Goal: Communication & Community: Participate in discussion

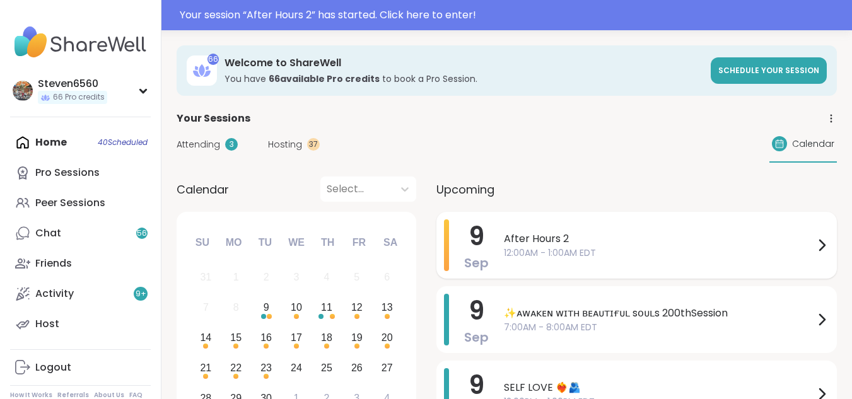
click at [649, 241] on span "After Hours 2" at bounding box center [659, 238] width 310 height 15
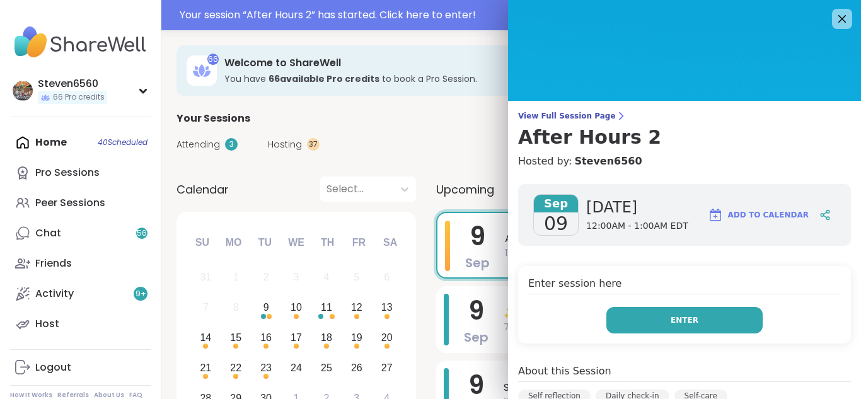
click at [668, 312] on button "Enter" at bounding box center [685, 320] width 156 height 26
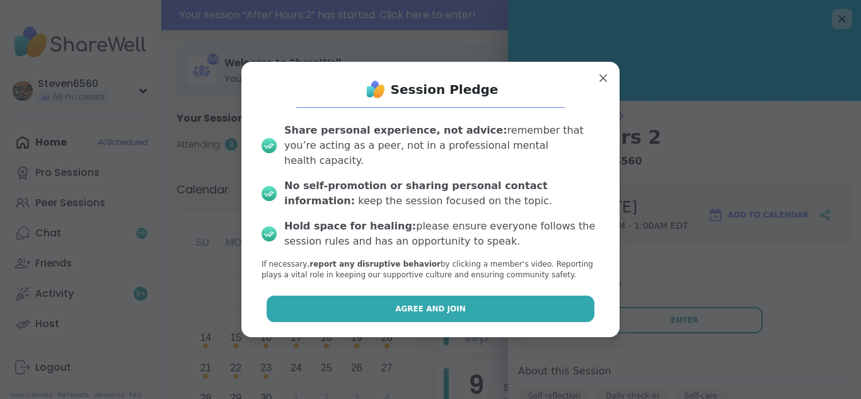
click at [501, 308] on button "Agree and Join" at bounding box center [431, 309] width 329 height 26
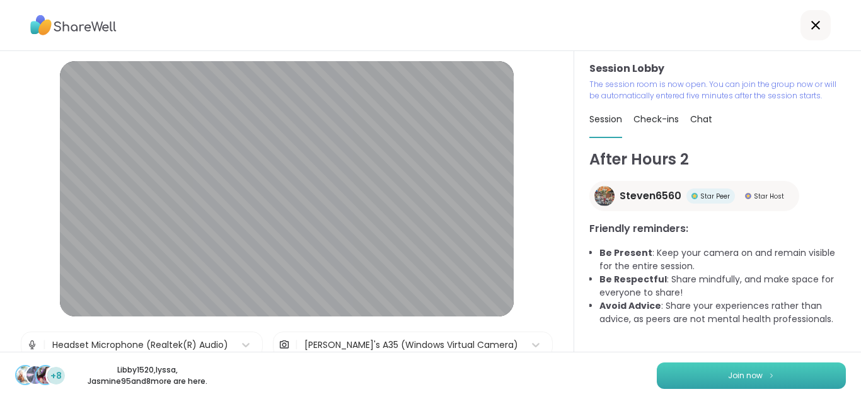
click at [740, 366] on button "Join now" at bounding box center [751, 376] width 189 height 26
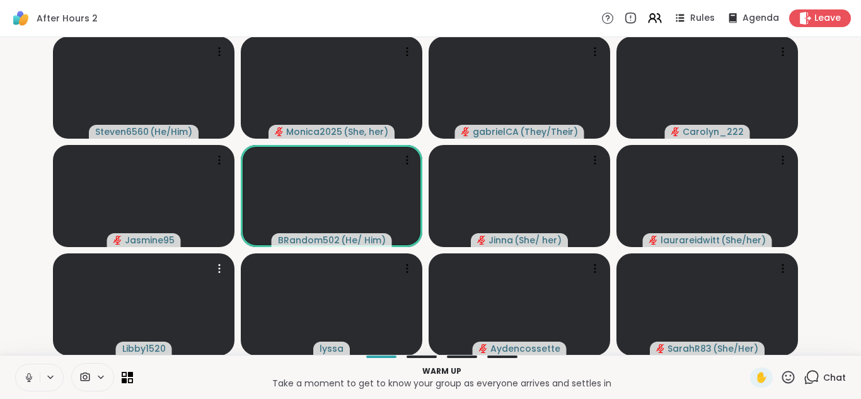
scroll to position [0, 9]
click at [92, 369] on div at bounding box center [92, 377] width 43 height 28
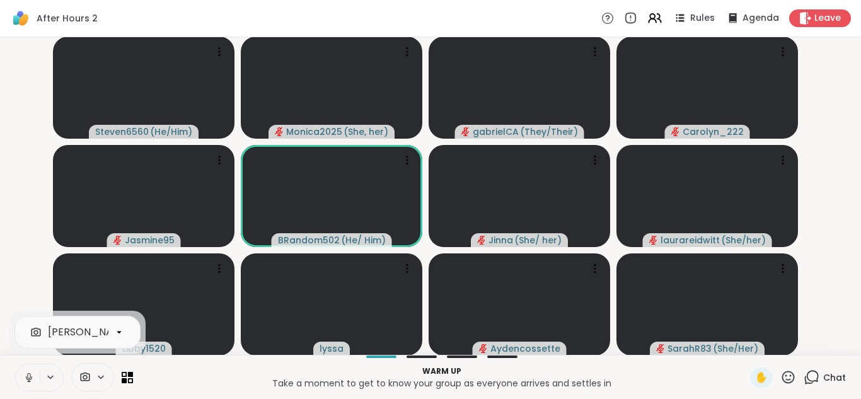
click at [92, 369] on div at bounding box center [92, 377] width 43 height 28
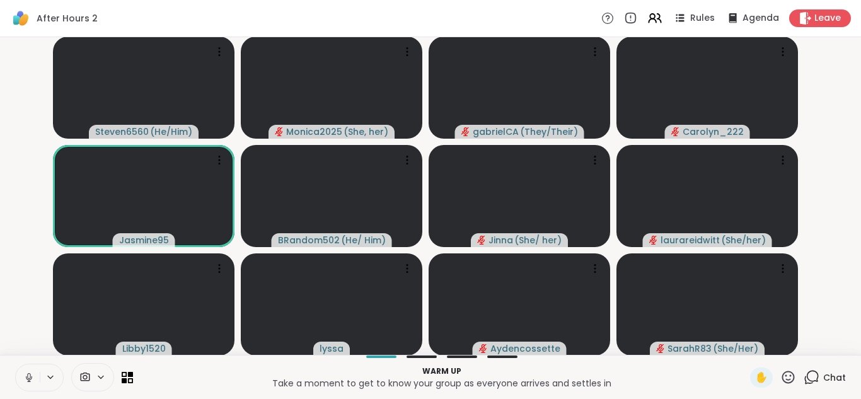
click at [96, 378] on icon at bounding box center [101, 377] width 10 height 11
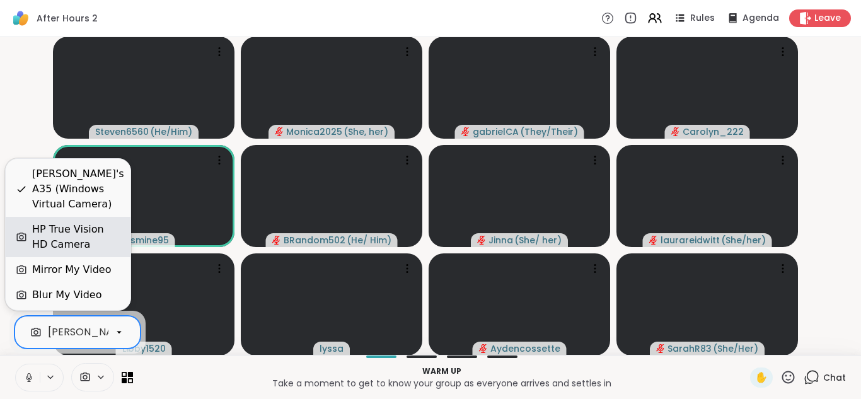
scroll to position [0, 120]
click at [66, 236] on div "HP True Vision HD Camera" at bounding box center [76, 237] width 88 height 30
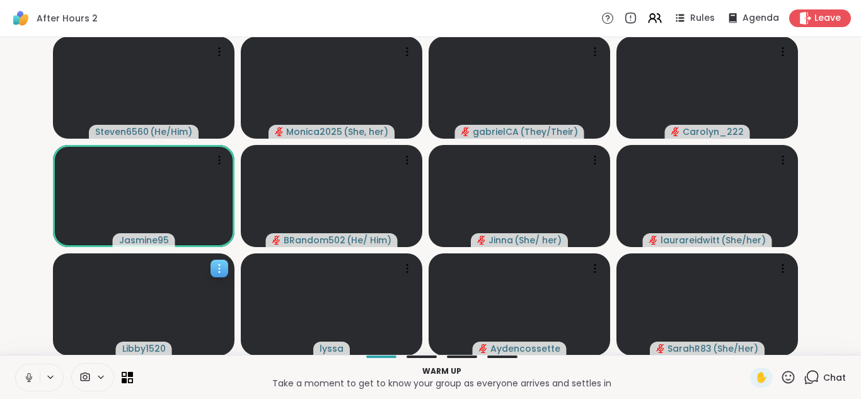
click at [129, 262] on video at bounding box center [144, 304] width 182 height 102
click at [824, 375] on span "Chat" at bounding box center [835, 377] width 23 height 13
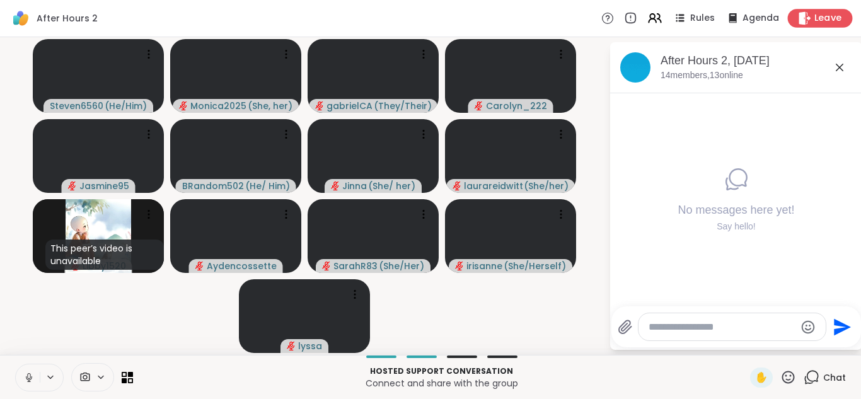
click at [816, 15] on span "Leave" at bounding box center [829, 18] width 28 height 13
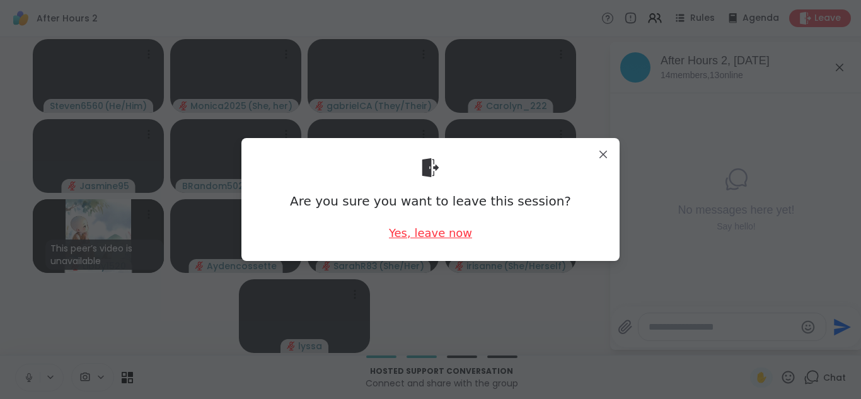
click at [422, 226] on div "Yes, leave now" at bounding box center [430, 233] width 83 height 16
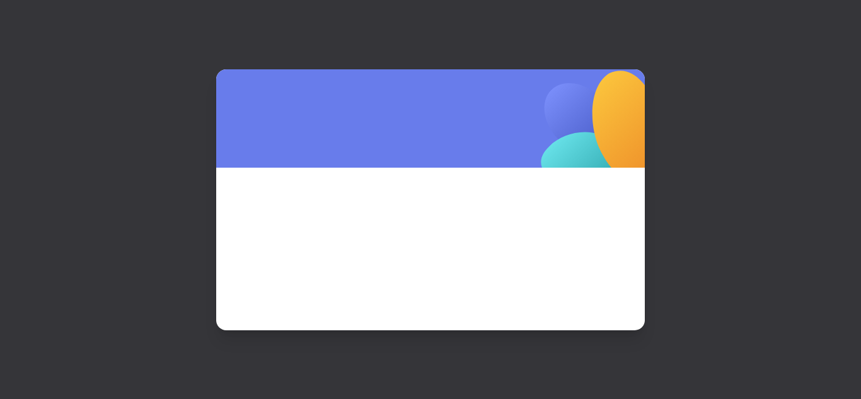
scroll to position [0, 0]
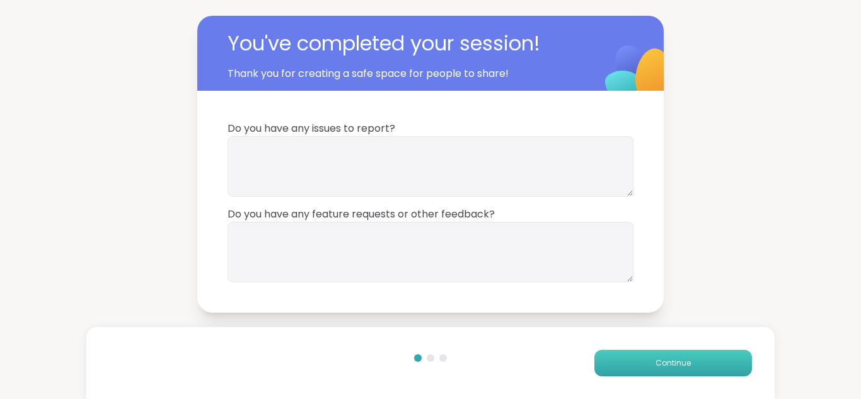
click at [658, 363] on span "Continue" at bounding box center [673, 363] width 35 height 11
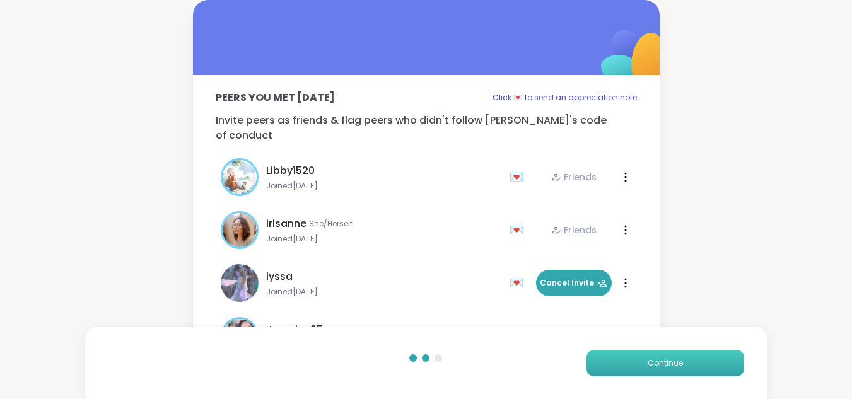
click at [658, 363] on span "Continue" at bounding box center [665, 363] width 35 height 11
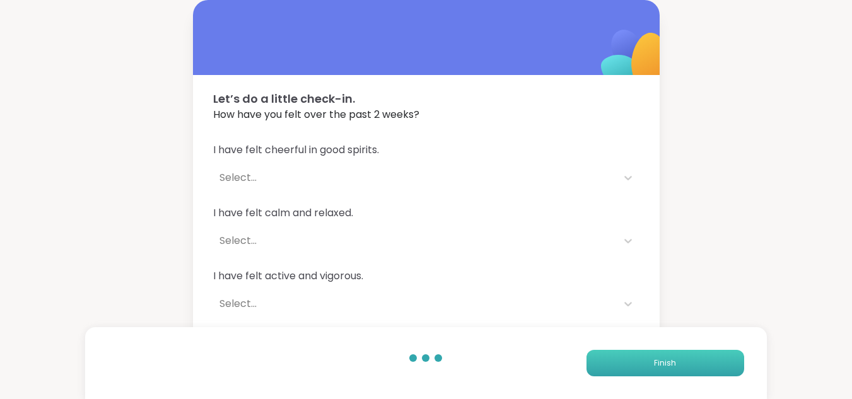
click at [658, 363] on span "Finish" at bounding box center [665, 363] width 22 height 11
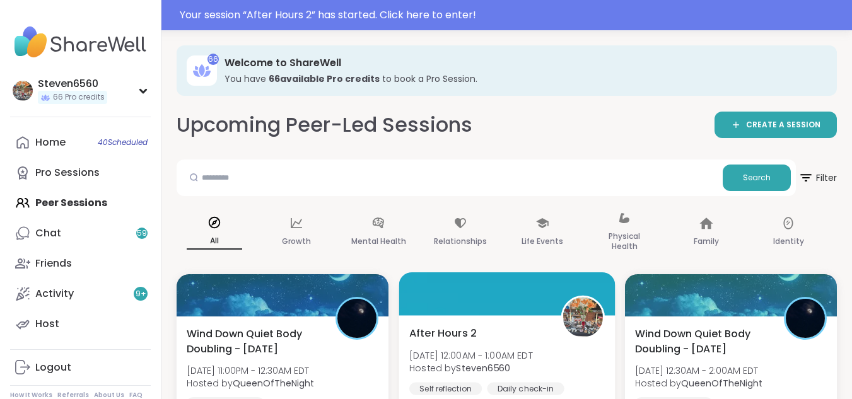
click at [530, 336] on div "After Hours 2 [DATE] 12:00AM - 1:00AM EDT Hosted by Steven6560 Self reflection …" at bounding box center [506, 369] width 195 height 88
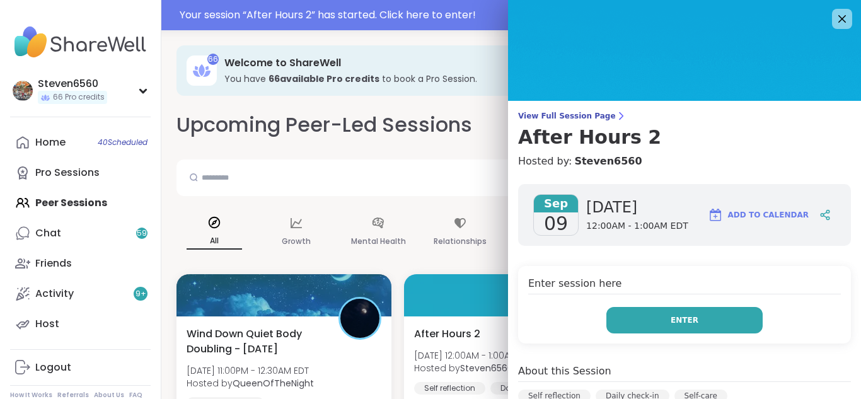
click at [670, 313] on button "Enter" at bounding box center [685, 320] width 156 height 26
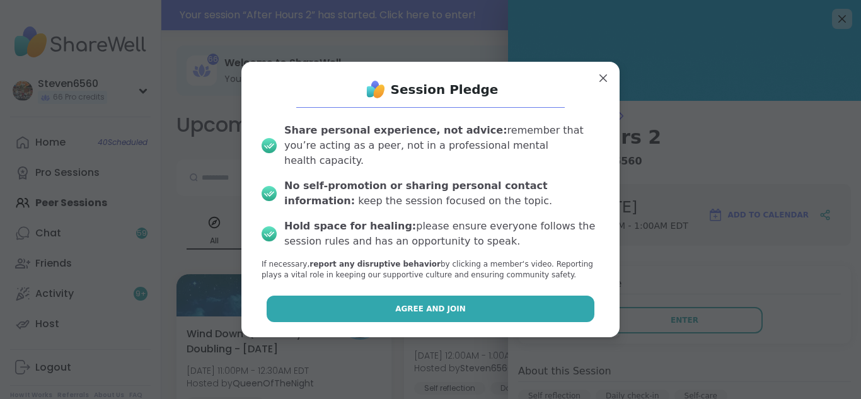
click at [545, 299] on button "Agree and Join" at bounding box center [431, 309] width 329 height 26
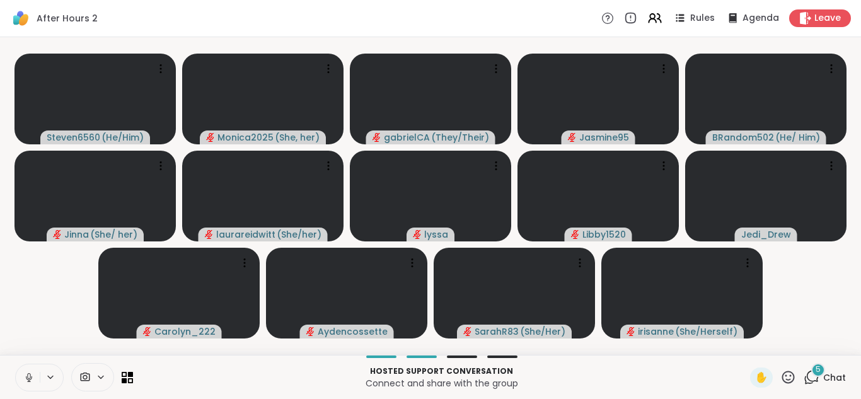
click at [102, 371] on div at bounding box center [92, 377] width 43 height 28
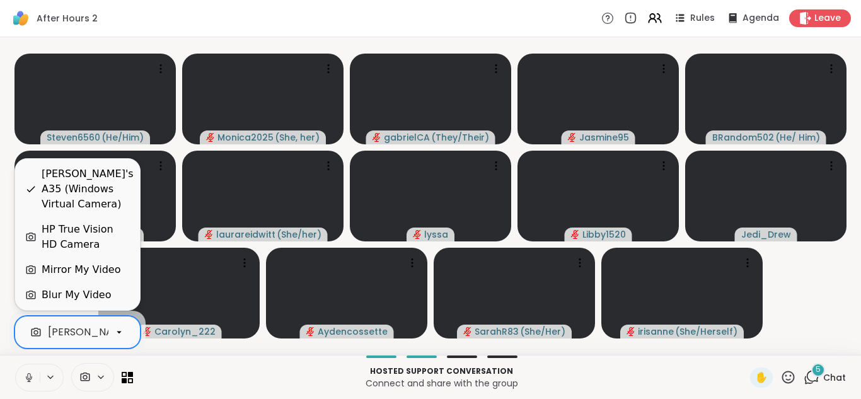
scroll to position [0, 120]
click at [115, 330] on icon at bounding box center [119, 332] width 11 height 11
click at [75, 237] on div "HP True Vision HD Camera" at bounding box center [86, 237] width 88 height 30
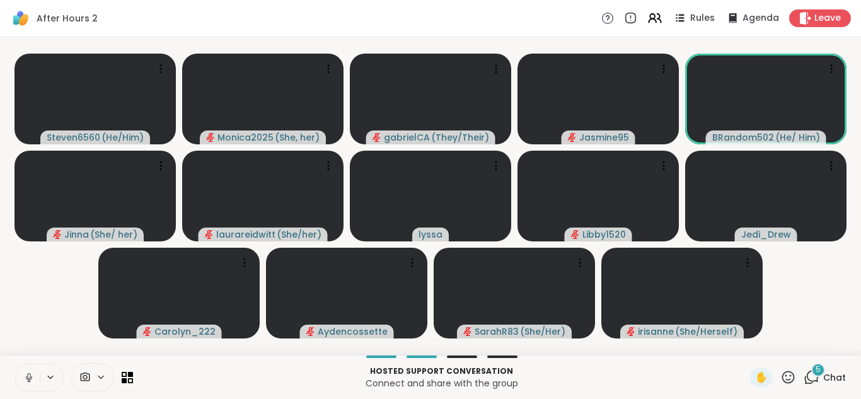
click at [829, 380] on span "Chat" at bounding box center [835, 377] width 23 height 13
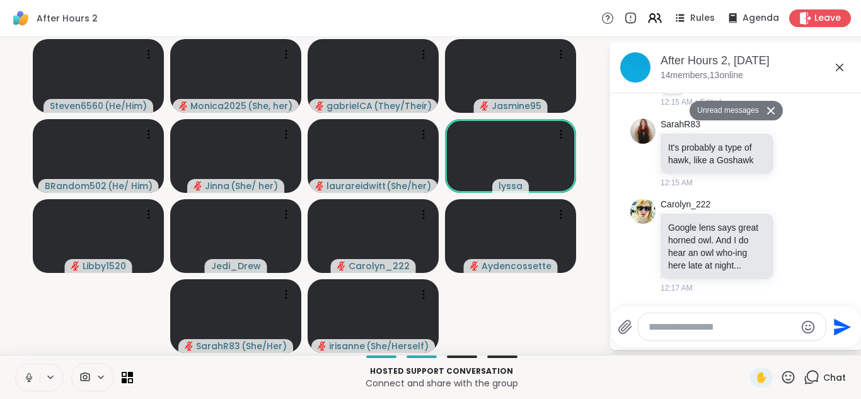
scroll to position [568, 0]
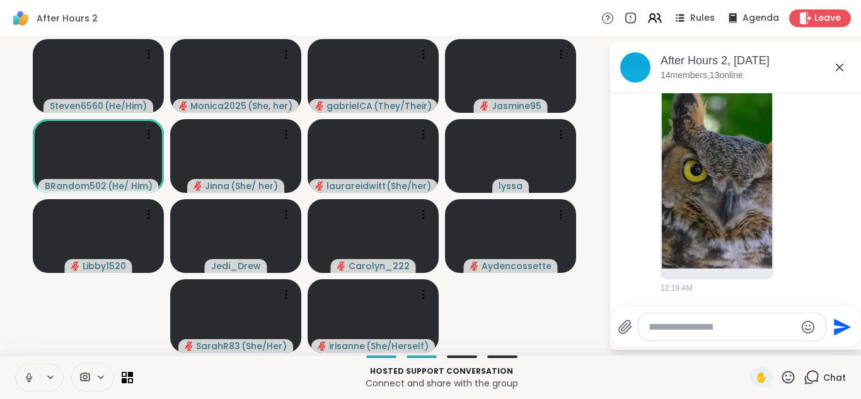
click at [28, 375] on icon at bounding box center [28, 377] width 11 height 11
click at [560, 322] on video-player-container "Steven6560 ( He/Him ) Monica2025 ( She, her ) gabrielCA ( They/Their ) Jasmine9…" at bounding box center [305, 196] width 594 height 308
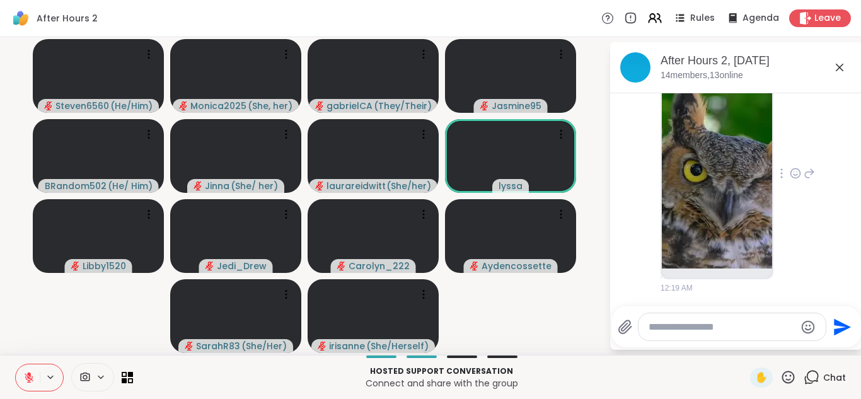
click at [750, 226] on img at bounding box center [717, 170] width 110 height 198
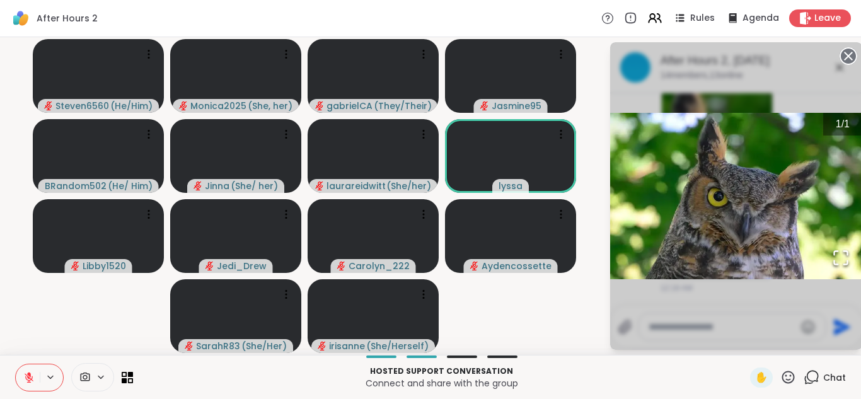
click at [844, 55] on circle at bounding box center [848, 56] width 15 height 15
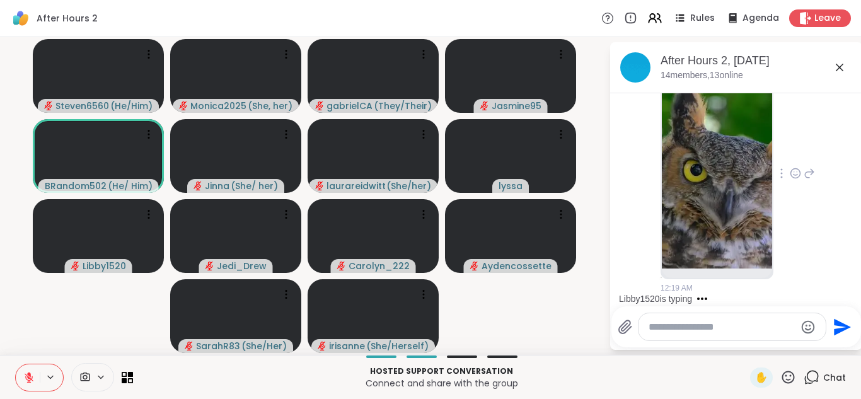
click at [23, 380] on icon at bounding box center [28, 377] width 11 height 11
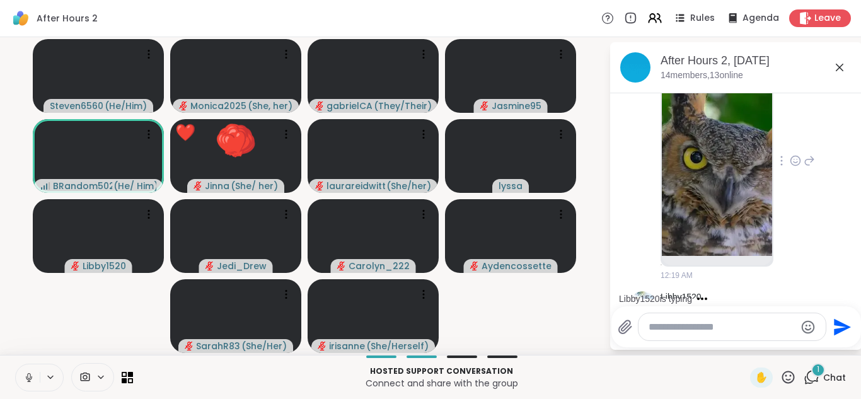
scroll to position [634, 0]
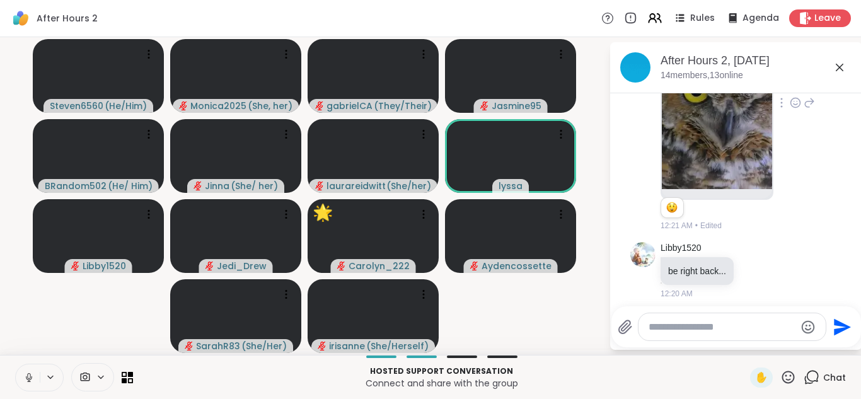
click at [781, 377] on icon at bounding box center [789, 378] width 16 height 16
click at [801, 341] on span "🌟" at bounding box center [807, 344] width 13 height 15
click at [781, 381] on icon at bounding box center [789, 378] width 16 height 16
click at [773, 347] on span "👍" at bounding box center [779, 344] width 13 height 15
click at [755, 383] on span "✋" at bounding box center [761, 377] width 13 height 15
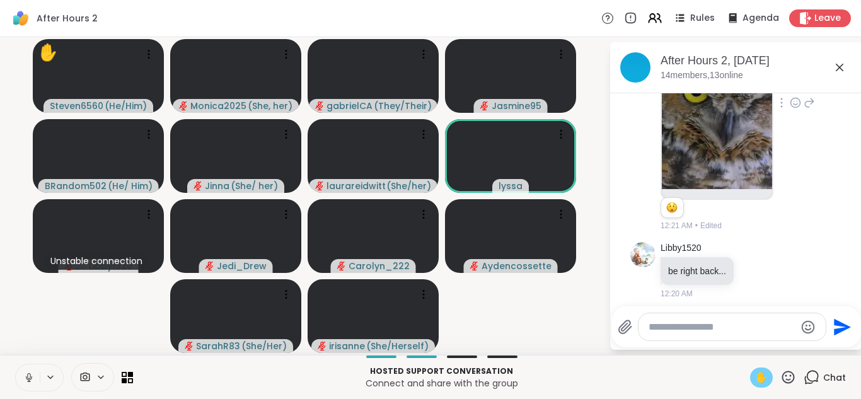
click at [755, 382] on span "✋" at bounding box center [761, 377] width 13 height 15
click at [783, 383] on icon at bounding box center [789, 377] width 13 height 13
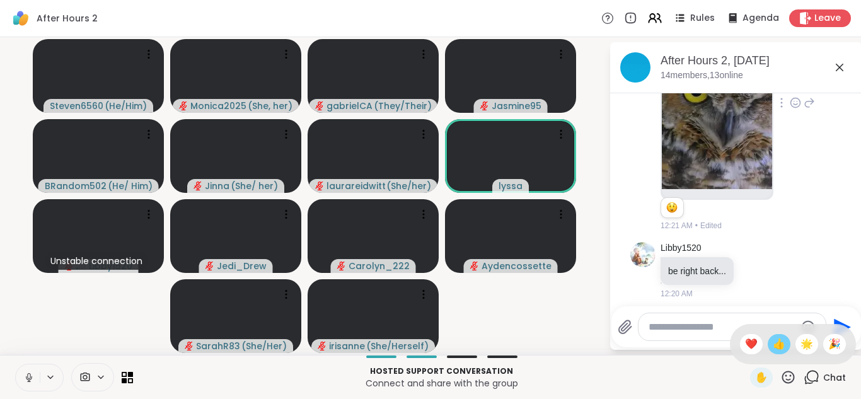
click at [773, 342] on span "👍" at bounding box center [779, 344] width 13 height 15
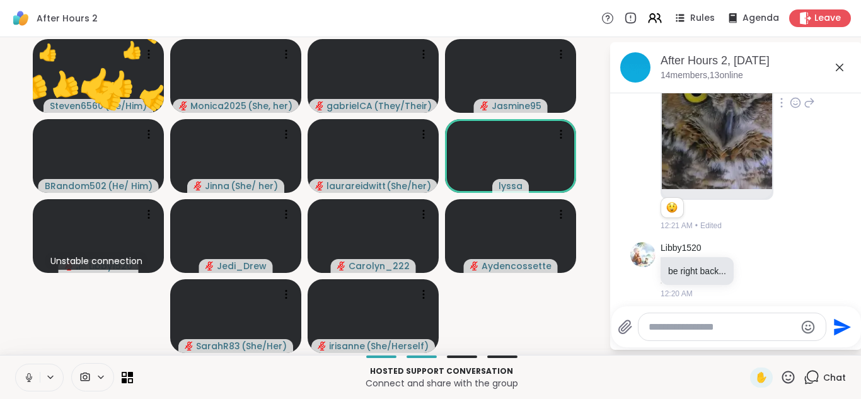
click at [781, 375] on icon at bounding box center [789, 378] width 16 height 16
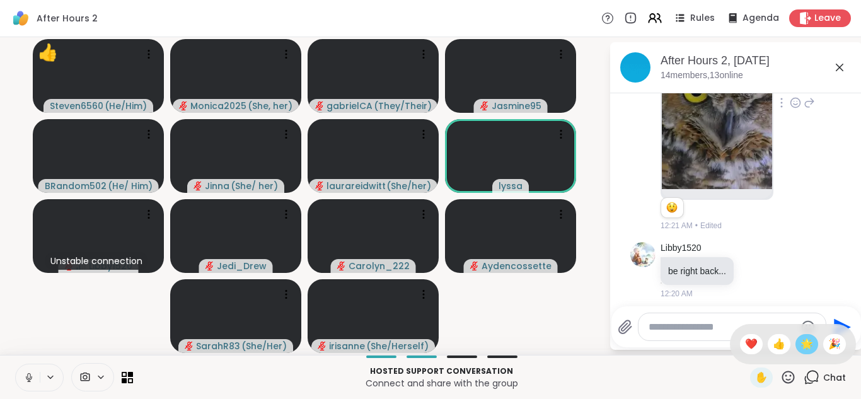
click at [801, 342] on span "🌟" at bounding box center [807, 344] width 13 height 15
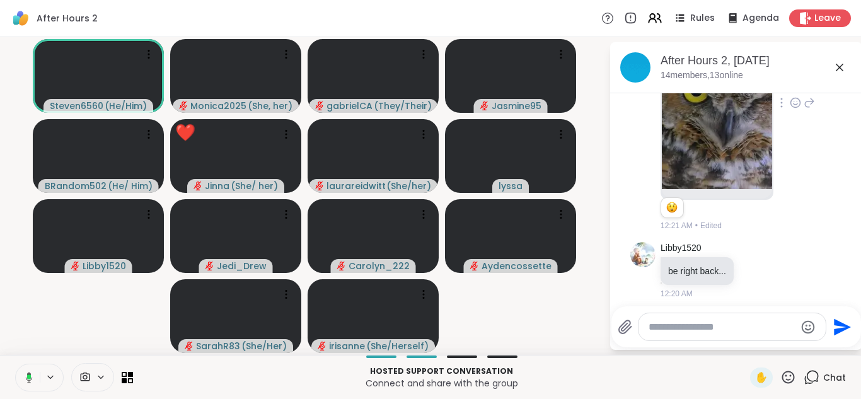
click at [782, 378] on icon at bounding box center [789, 378] width 16 height 16
click at [829, 340] on span "🎉" at bounding box center [835, 344] width 13 height 15
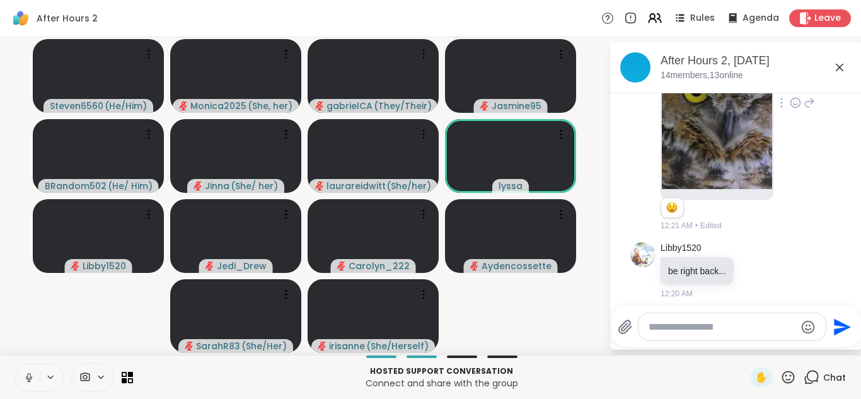
click at [781, 377] on icon at bounding box center [789, 378] width 16 height 16
click at [801, 348] on span "🌟" at bounding box center [807, 344] width 13 height 15
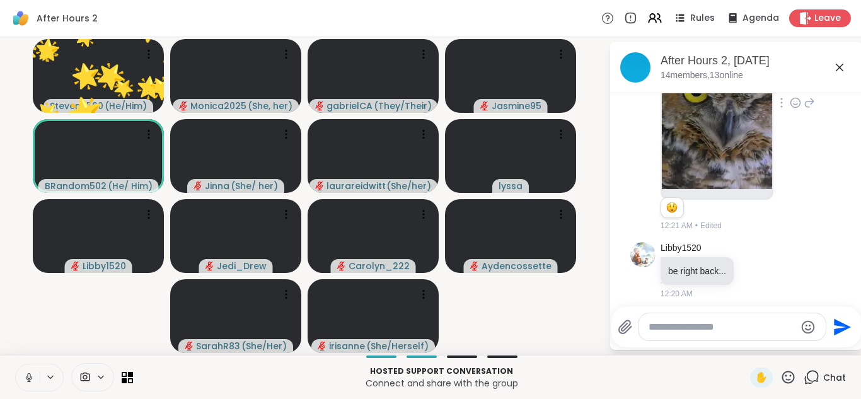
click at [783, 380] on icon at bounding box center [789, 377] width 13 height 13
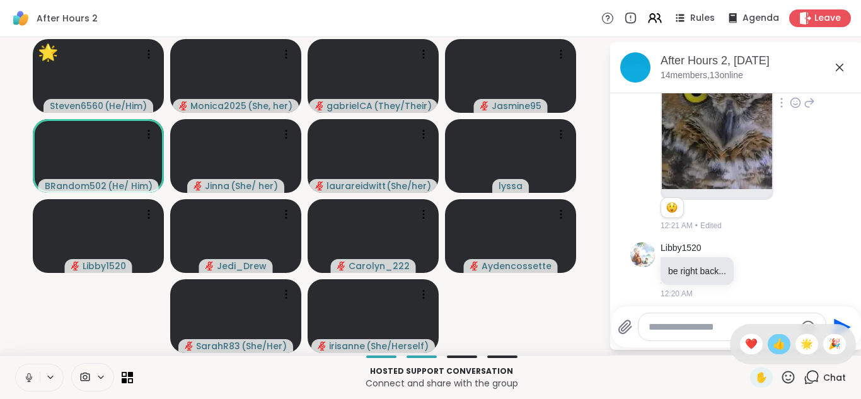
click at [773, 344] on span "👍" at bounding box center [779, 344] width 13 height 15
click at [764, 349] on div "After Hours 2, Sep 09 14 members, 13 online Today laurareidwitt Listening my lo…" at bounding box center [736, 196] width 252 height 308
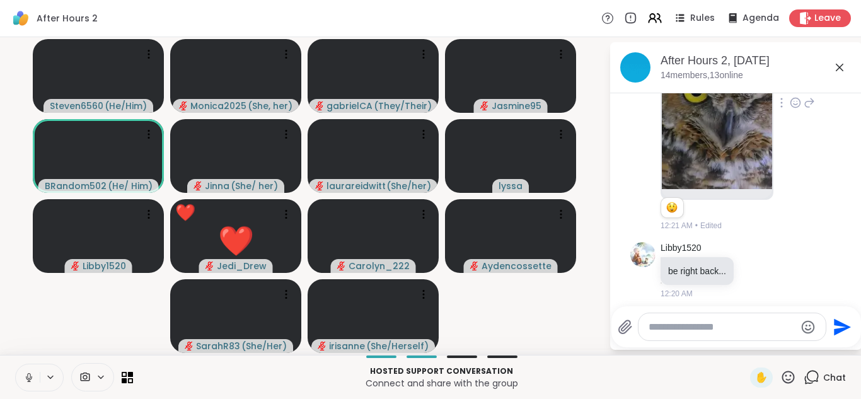
click at [783, 375] on icon at bounding box center [789, 377] width 13 height 13
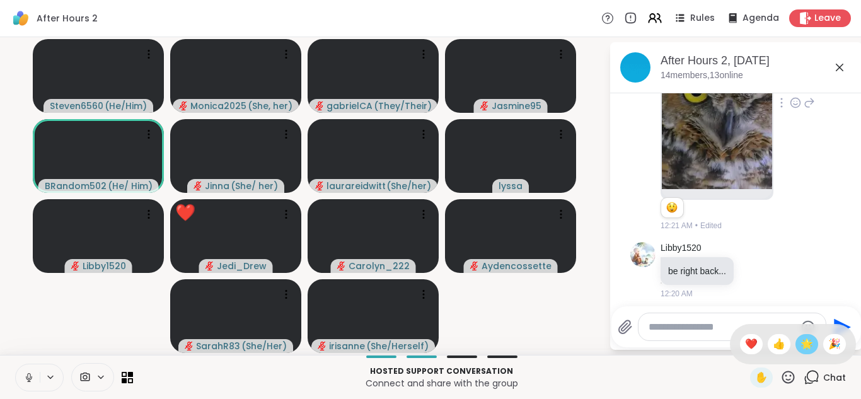
click at [801, 339] on span "🌟" at bounding box center [807, 344] width 13 height 15
click at [783, 375] on icon at bounding box center [789, 378] width 16 height 16
click at [824, 346] on div "🎉" at bounding box center [835, 344] width 23 height 20
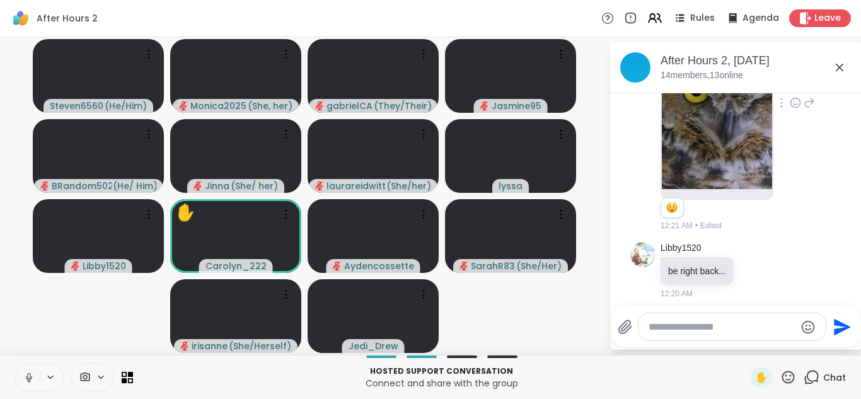
click at [694, 329] on textarea "Type your message" at bounding box center [722, 327] width 147 height 13
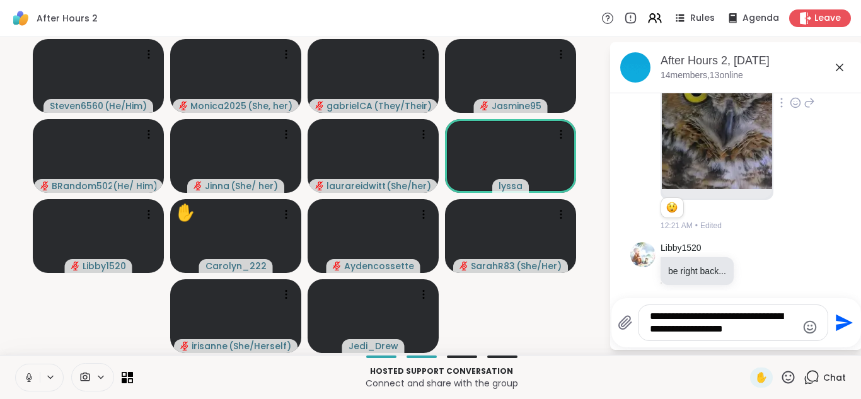
click at [748, 332] on textarea "**********" at bounding box center [723, 322] width 147 height 25
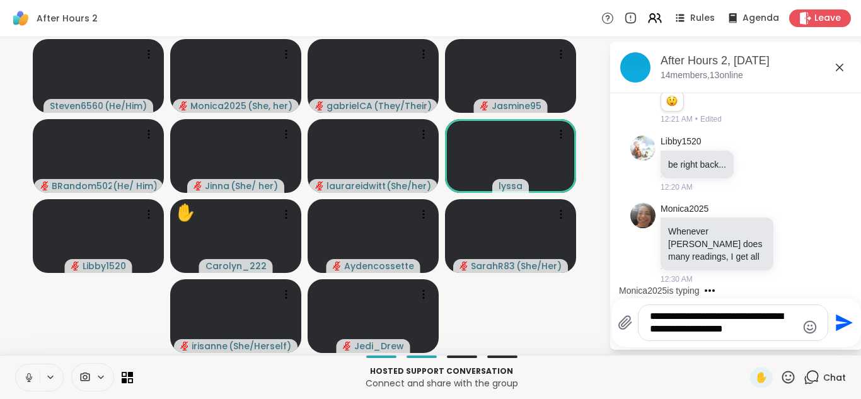
scroll to position [820, 0]
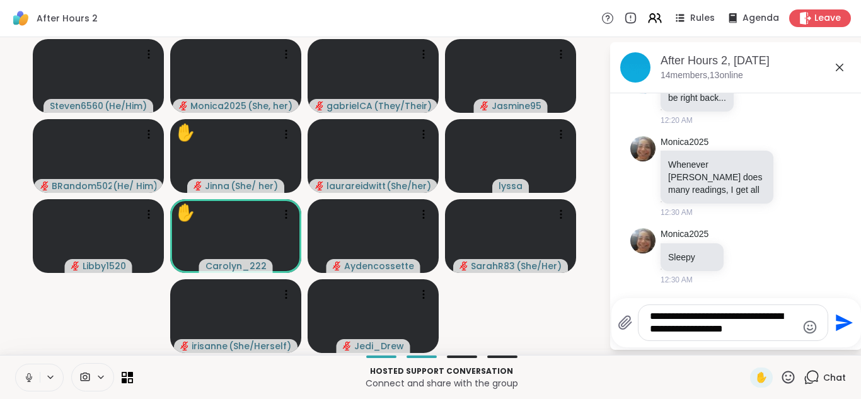
type textarea "**********"
click at [841, 322] on icon "Send" at bounding box center [843, 323] width 20 height 20
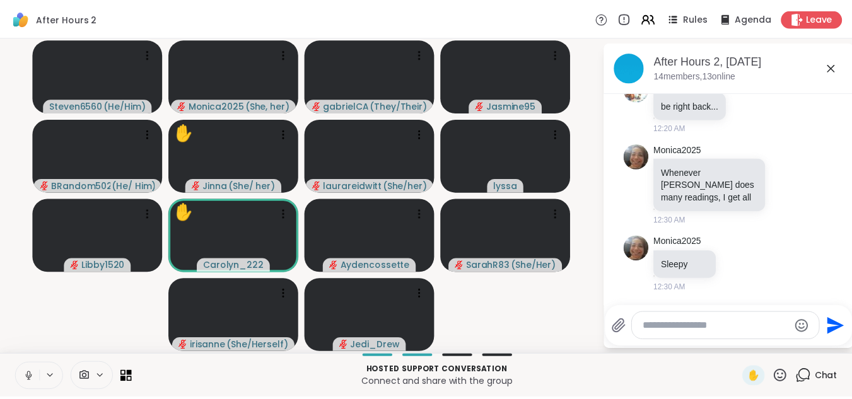
scroll to position [905, 0]
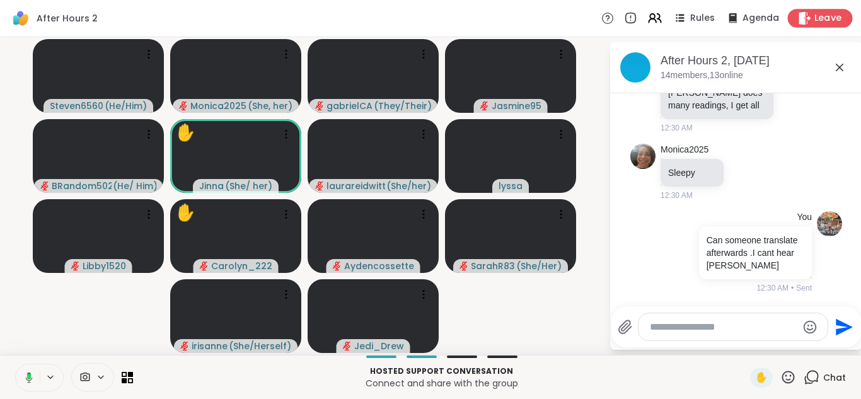
click at [815, 15] on span "Leave" at bounding box center [829, 18] width 28 height 13
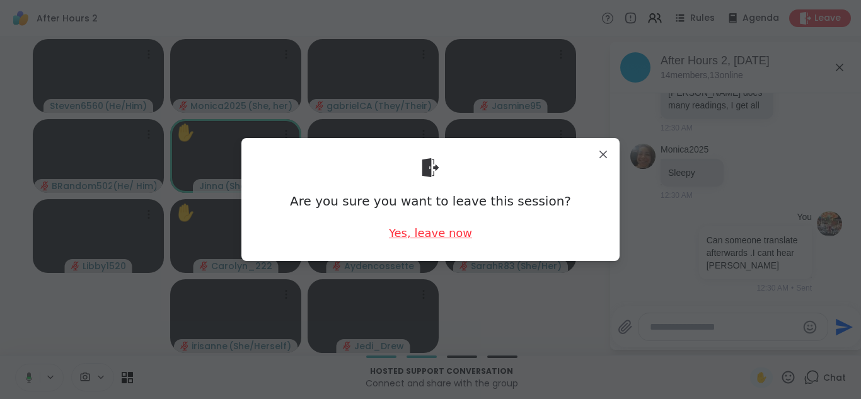
click at [443, 230] on div "Yes, leave now" at bounding box center [430, 233] width 83 height 16
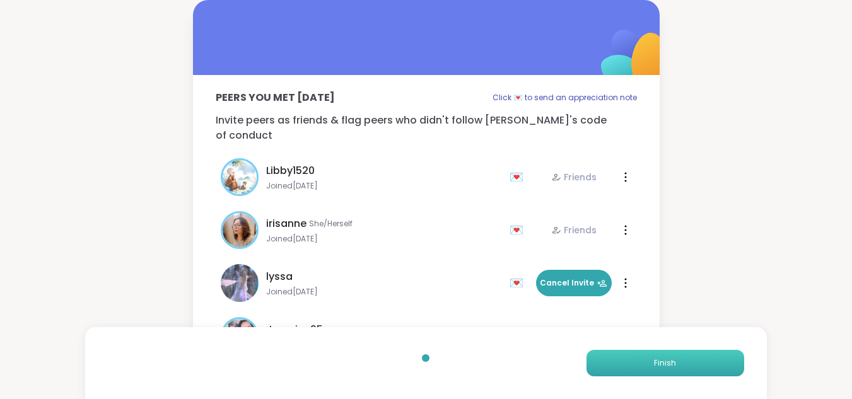
click at [651, 363] on button "Finish" at bounding box center [665, 363] width 158 height 26
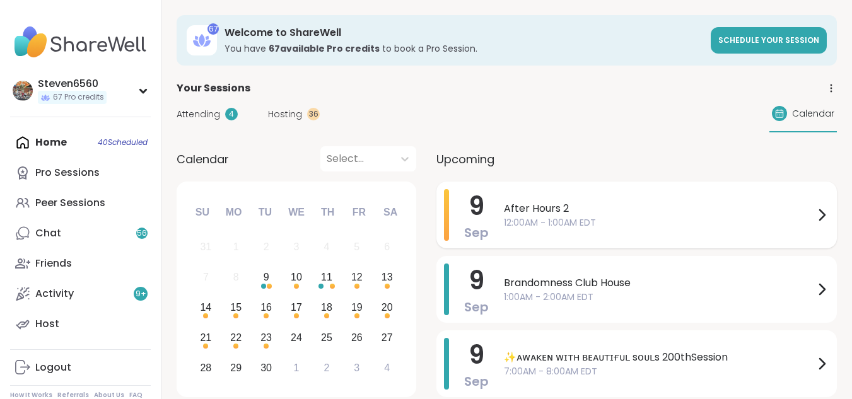
click at [728, 215] on span "After Hours 2" at bounding box center [659, 208] width 310 height 15
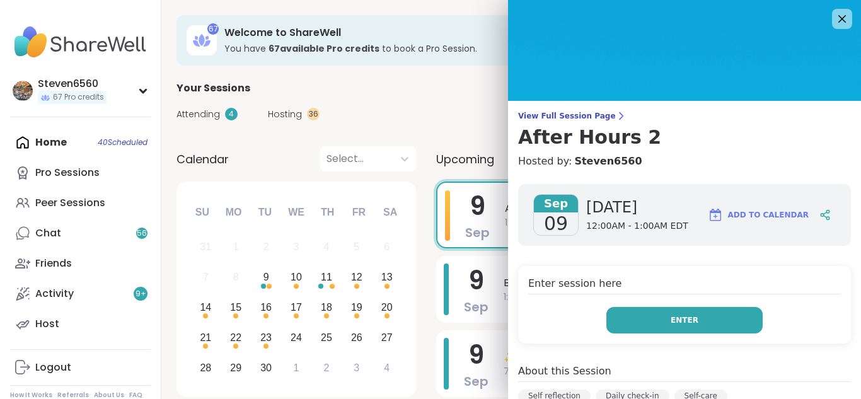
click at [677, 315] on span "Enter" at bounding box center [685, 320] width 28 height 11
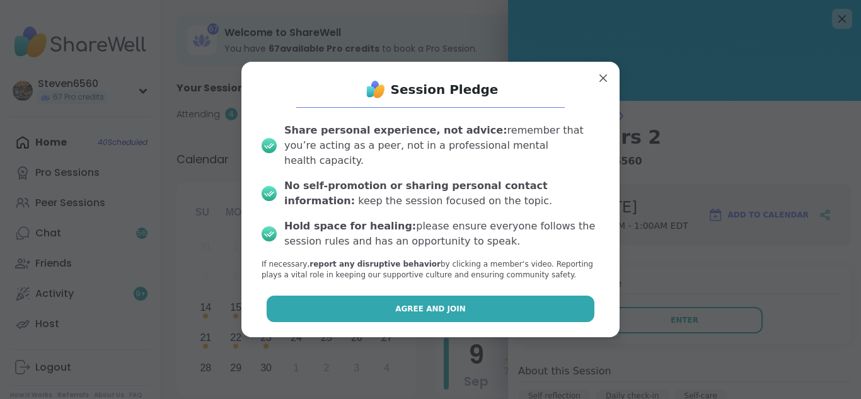
click at [561, 300] on button "Agree and Join" at bounding box center [431, 309] width 329 height 26
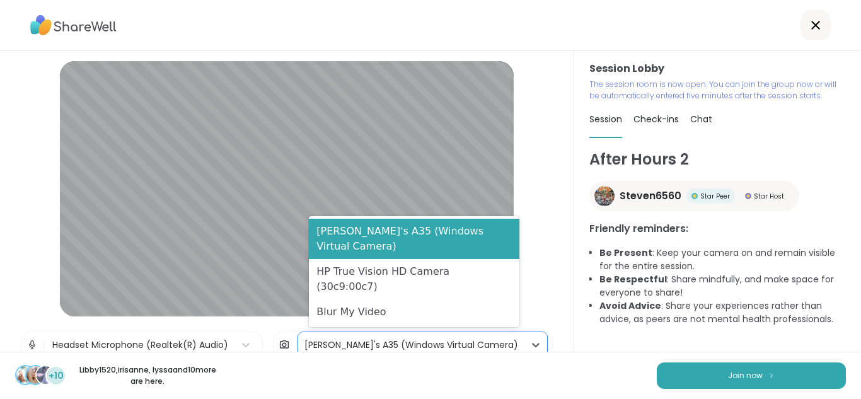
click at [346, 337] on div "[PERSON_NAME]'s A35 (Windows Virtual Camera)" at bounding box center [411, 344] width 226 height 25
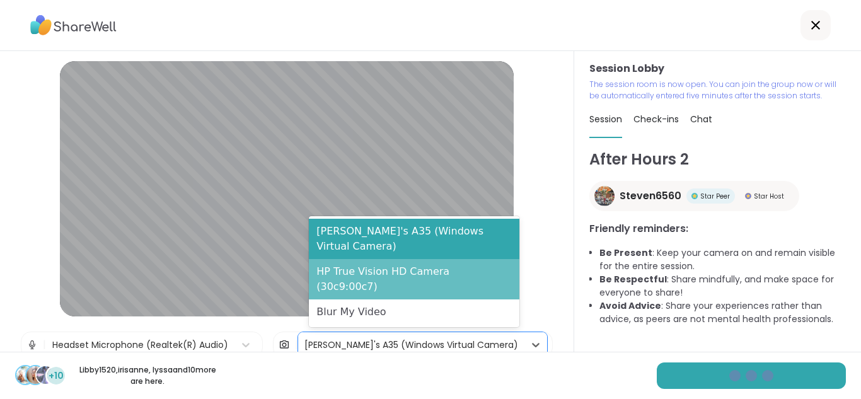
click at [355, 290] on div "HP True Vision HD Camera (30c9:00c7)" at bounding box center [414, 279] width 211 height 40
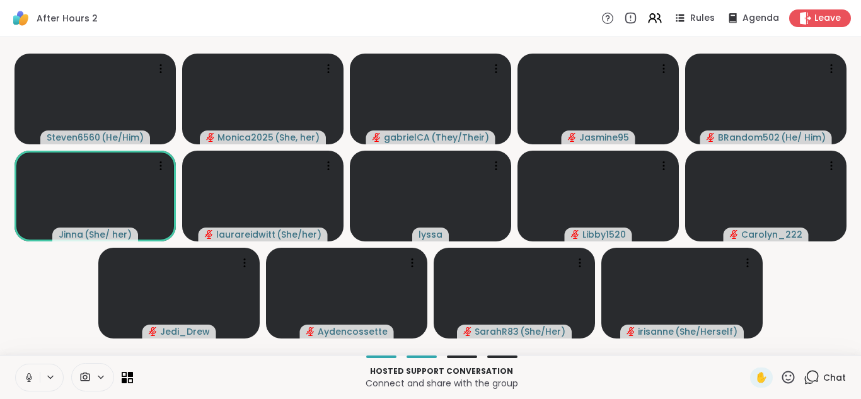
click at [810, 378] on icon at bounding box center [813, 376] width 12 height 11
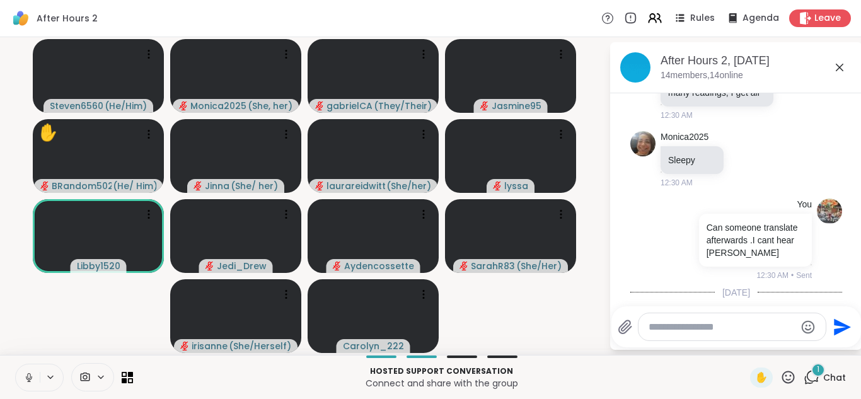
scroll to position [1010, 0]
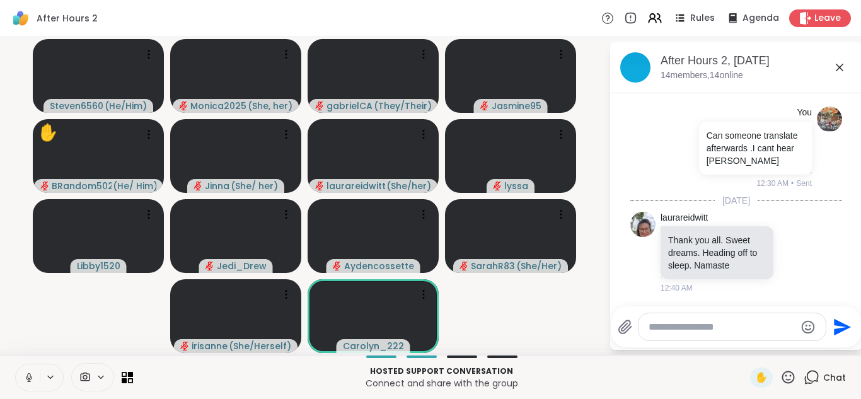
click at [689, 325] on textarea "Type your message" at bounding box center [722, 327] width 147 height 13
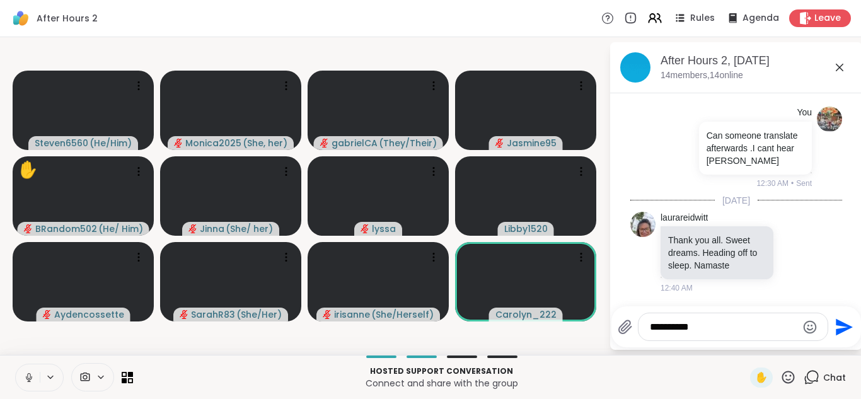
click at [764, 337] on div "**********" at bounding box center [733, 326] width 189 height 27
click at [755, 334] on div "**********" at bounding box center [733, 326] width 189 height 27
click at [737, 323] on textarea "**********" at bounding box center [723, 327] width 147 height 13
type textarea "**********"
click at [844, 327] on icon "Send" at bounding box center [844, 326] width 17 height 17
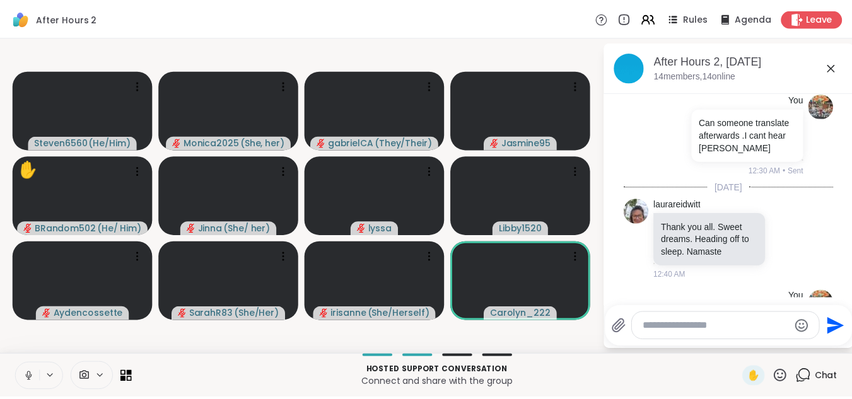
scroll to position [1077, 0]
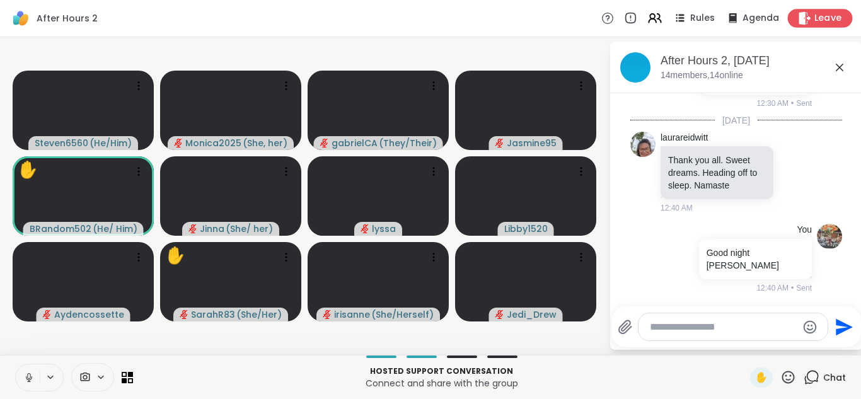
click at [815, 17] on span "Leave" at bounding box center [829, 18] width 28 height 13
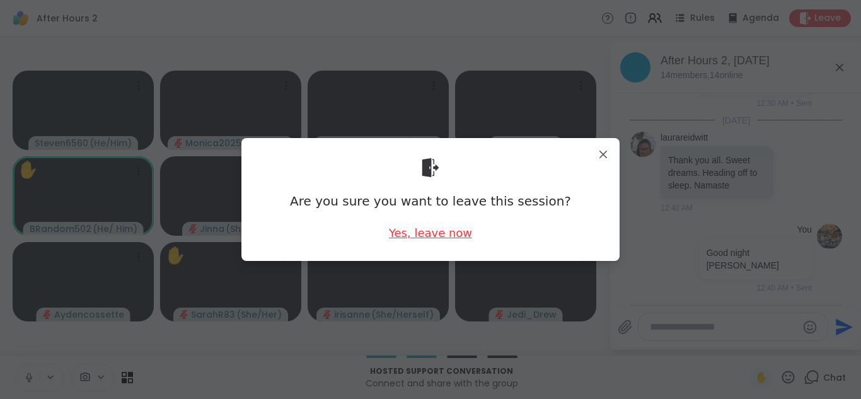
click at [446, 235] on div "Yes, leave now" at bounding box center [430, 233] width 83 height 16
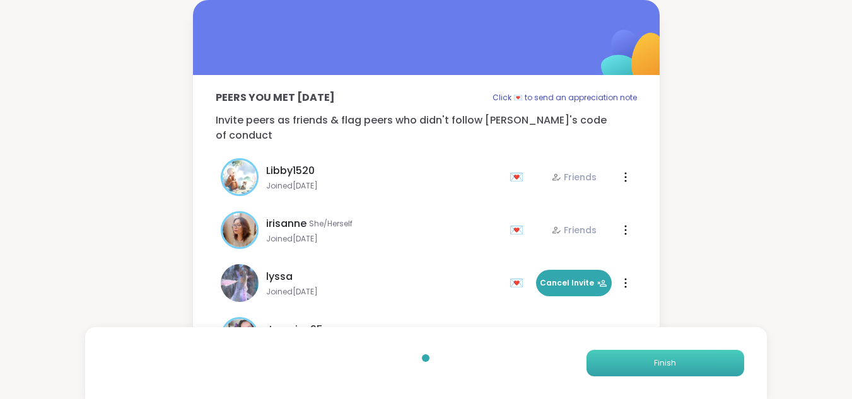
click at [656, 359] on span "Finish" at bounding box center [665, 363] width 22 height 11
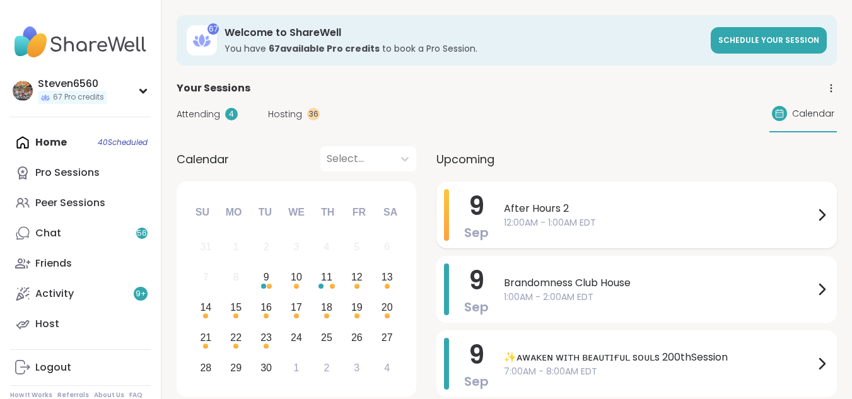
click at [664, 231] on div "After Hours 2 12:00AM - 1:00AM EDT" at bounding box center [666, 215] width 325 height 52
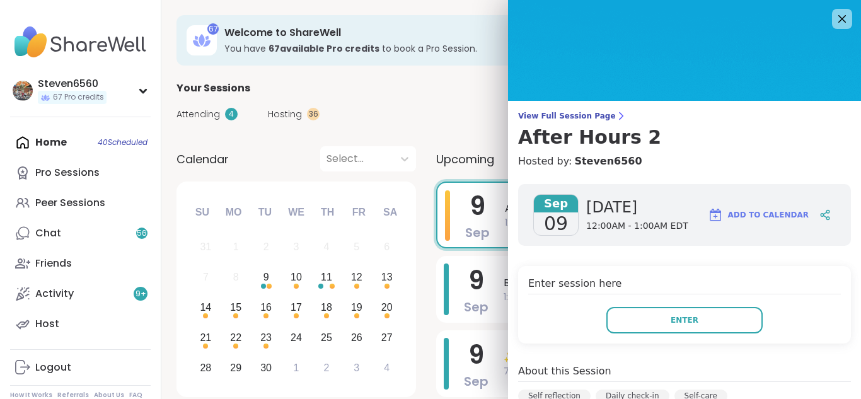
click at [664, 231] on div "Sep 09 Tuesday 12:00AM - 1:00AM EDT Add to Calendar" at bounding box center [684, 215] width 333 height 62
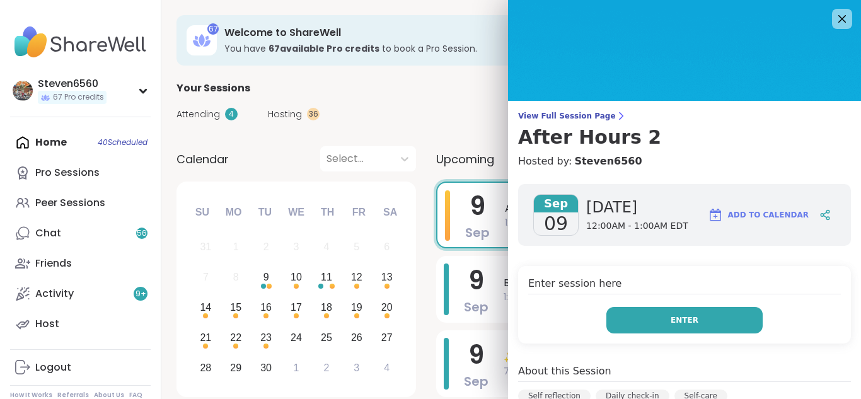
click at [673, 320] on span "Enter" at bounding box center [685, 320] width 28 height 11
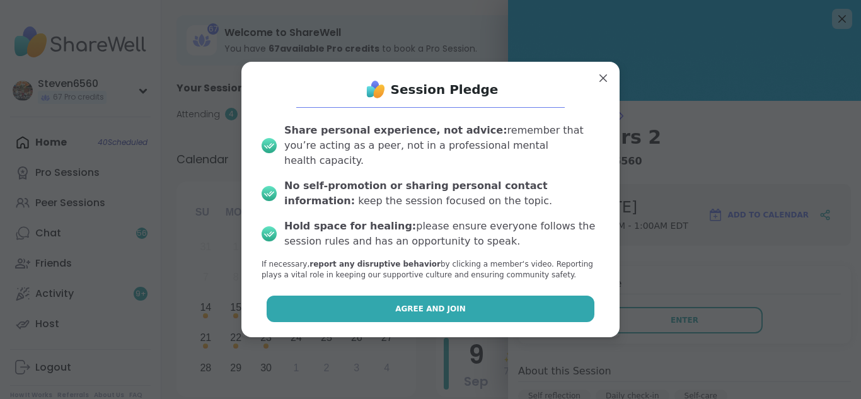
click at [525, 296] on button "Agree and Join" at bounding box center [431, 309] width 329 height 26
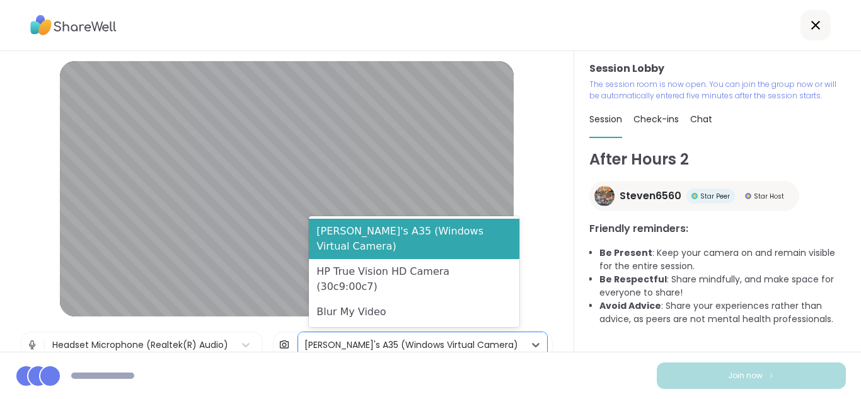
click at [445, 343] on div "[PERSON_NAME]'s A35 (Windows Virtual Camera)" at bounding box center [412, 345] width 214 height 13
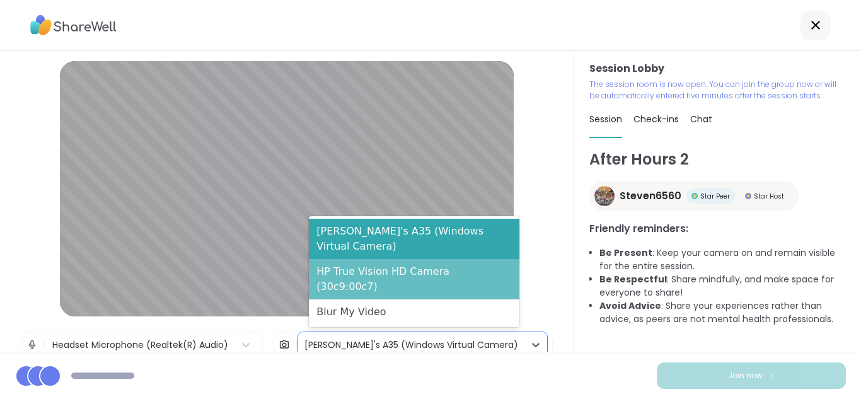
click at [434, 288] on div "HP True Vision HD Camera (30c9:00c7)" at bounding box center [414, 279] width 211 height 40
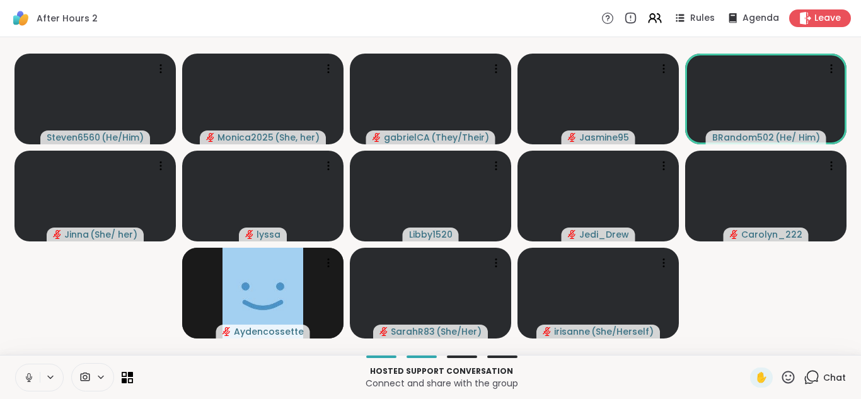
click at [95, 377] on span at bounding box center [84, 377] width 24 height 12
click at [87, 334] on div "[PERSON_NAME]'s A35 (Windows Virtual Camera)" at bounding box center [51, 332] width 247 height 15
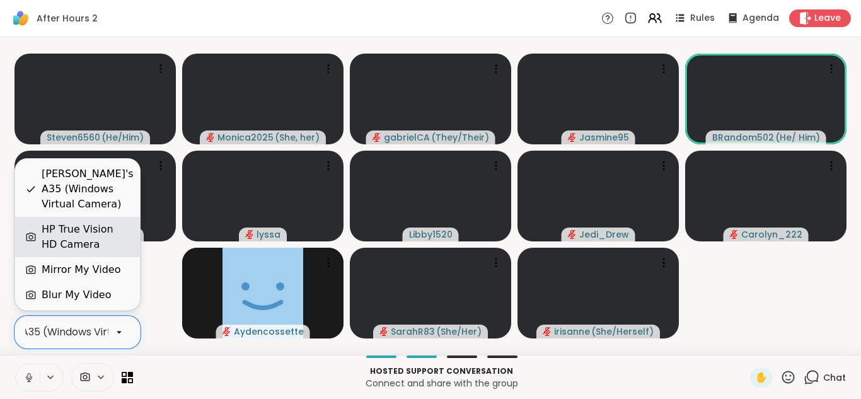
click at [83, 240] on div "HP True Vision HD Camera" at bounding box center [86, 237] width 88 height 30
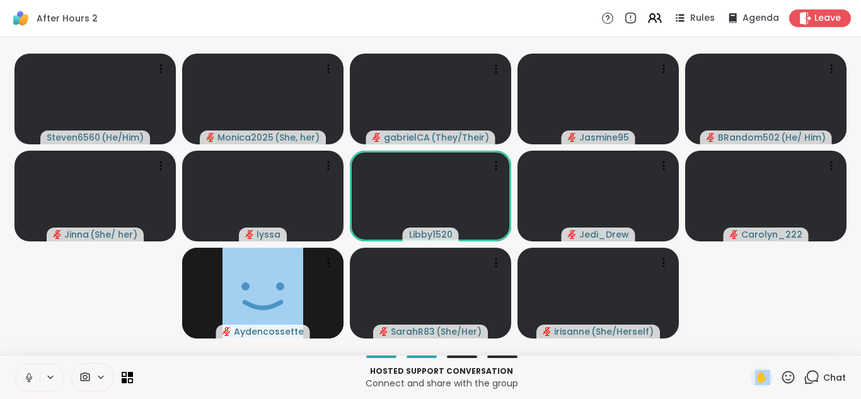
drag, startPoint x: 713, startPoint y: 391, endPoint x: 809, endPoint y: 393, distance: 95.9
click at [809, 393] on div "Hosted support conversation Connect and share with the group ✋ Chat" at bounding box center [430, 377] width 861 height 44
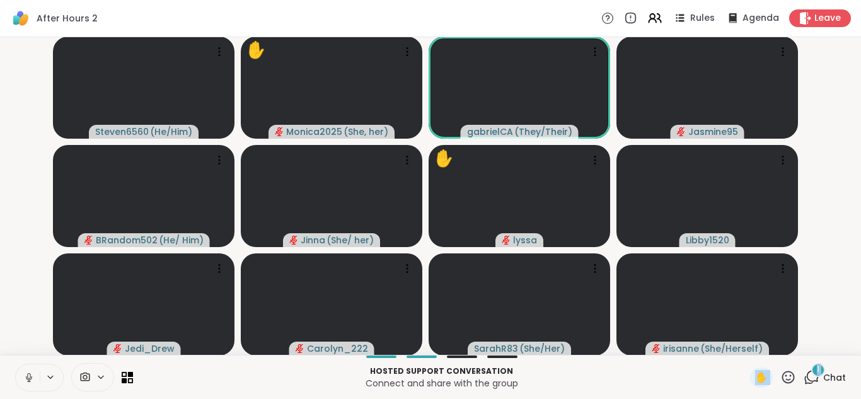
click at [814, 370] on div "1" at bounding box center [819, 370] width 14 height 14
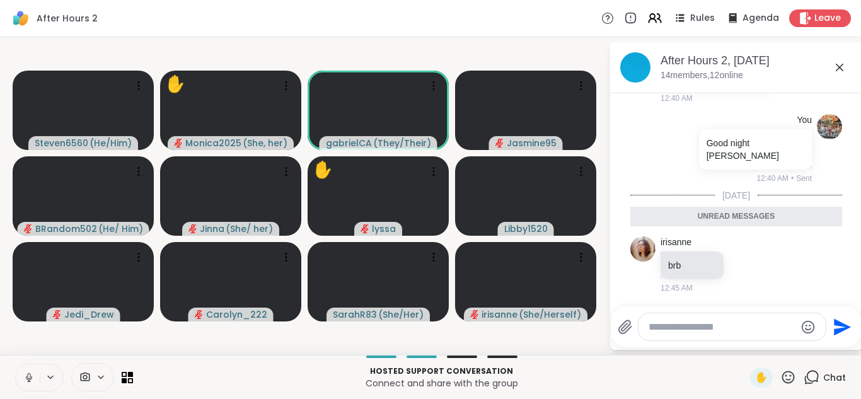
scroll to position [1211, 0]
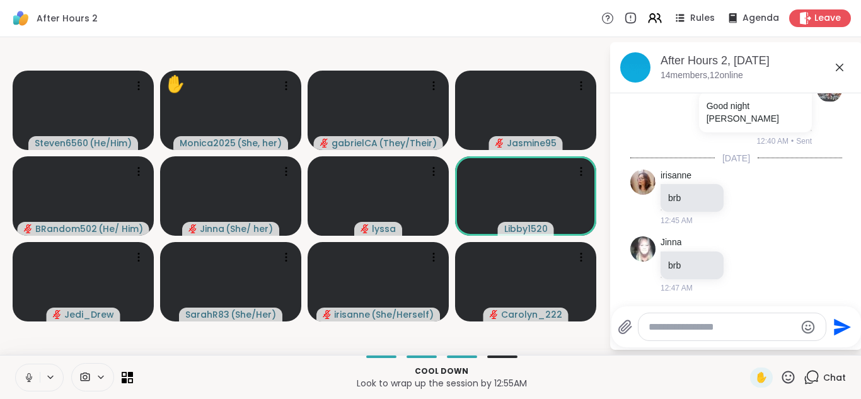
click at [32, 376] on icon at bounding box center [28, 377] width 11 height 11
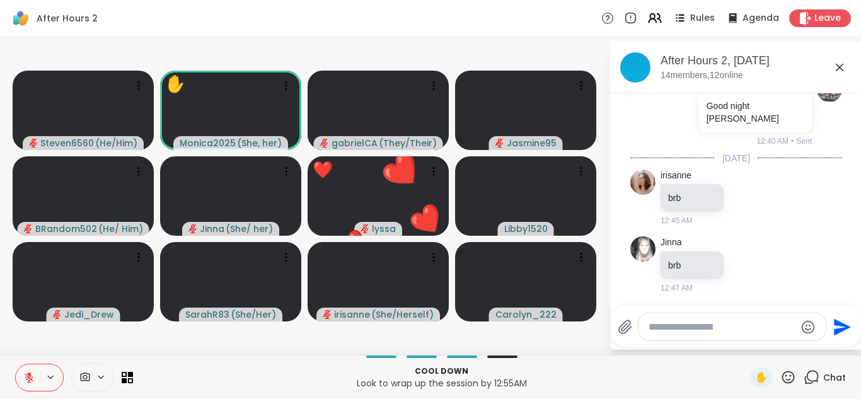
click at [32, 376] on icon at bounding box center [29, 377] width 9 height 9
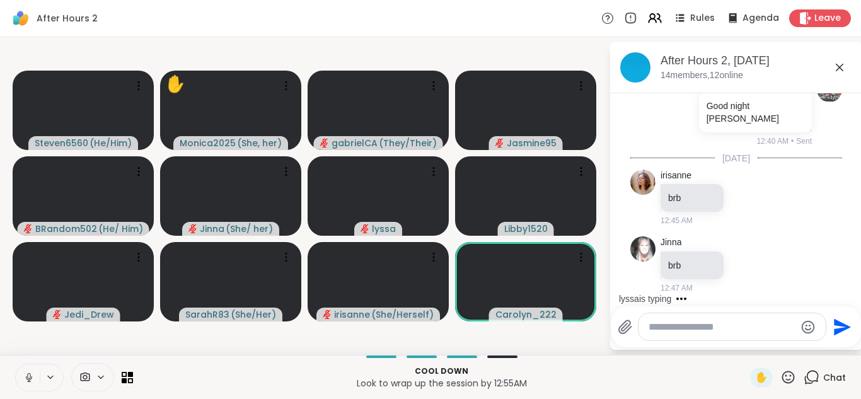
click at [32, 376] on icon at bounding box center [28, 377] width 11 height 11
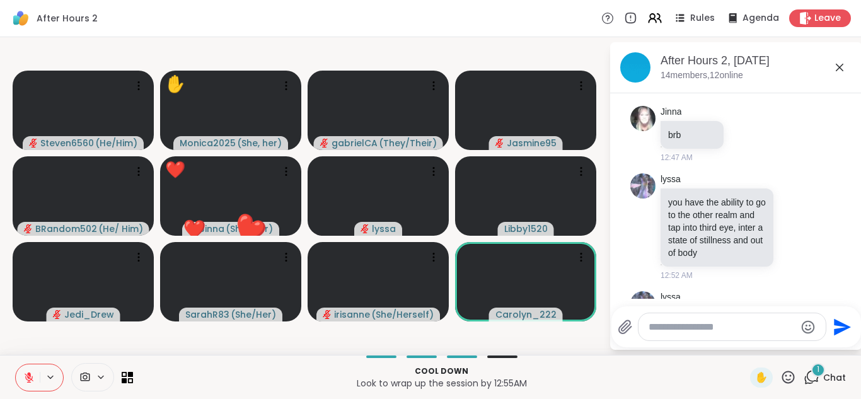
scroll to position [1409, 0]
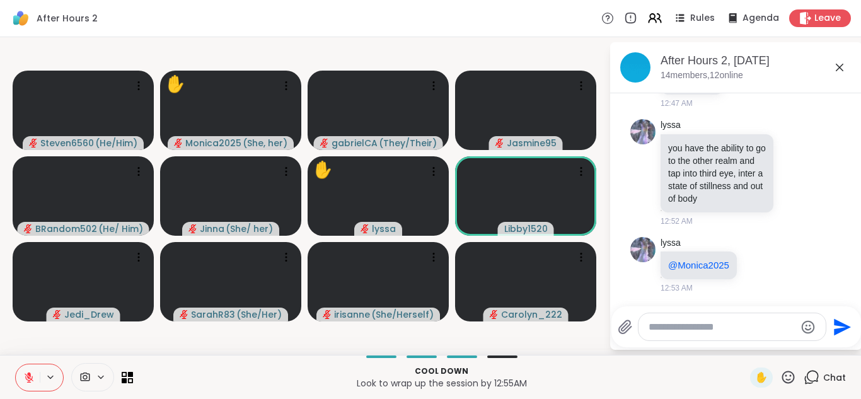
click at [661, 331] on textarea "Type your message" at bounding box center [722, 327] width 147 height 13
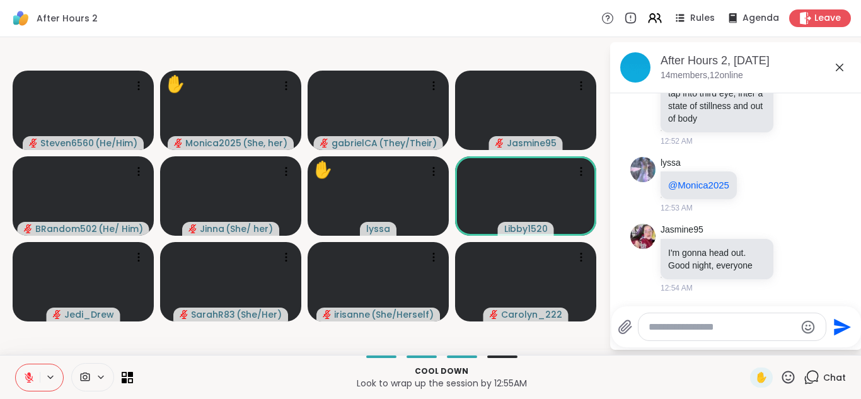
click at [661, 331] on textarea "Type your message" at bounding box center [722, 327] width 147 height 13
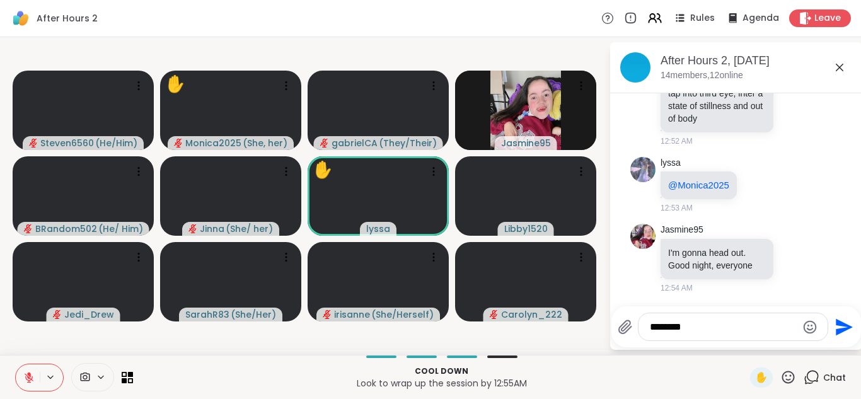
click at [28, 375] on icon at bounding box center [29, 374] width 4 height 5
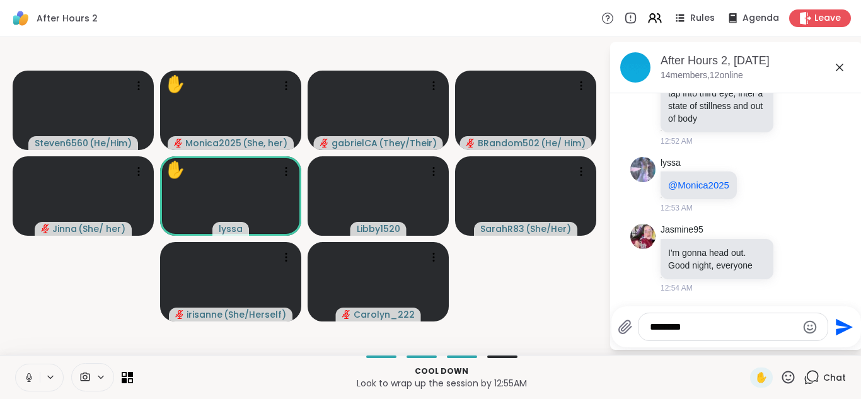
click at [701, 333] on textarea "********" at bounding box center [723, 327] width 147 height 13
type textarea "*"
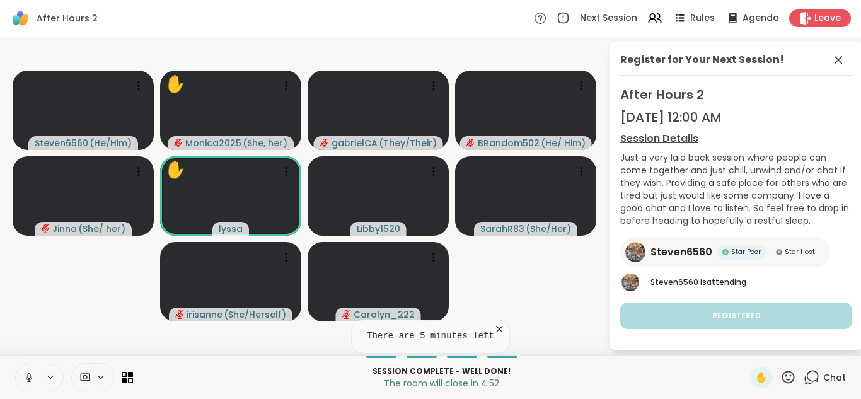
click at [824, 381] on span "Chat" at bounding box center [835, 377] width 23 height 13
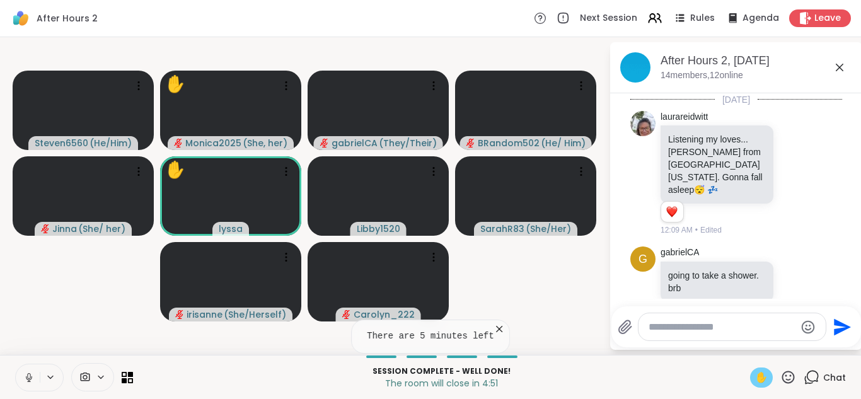
scroll to position [1476, 0]
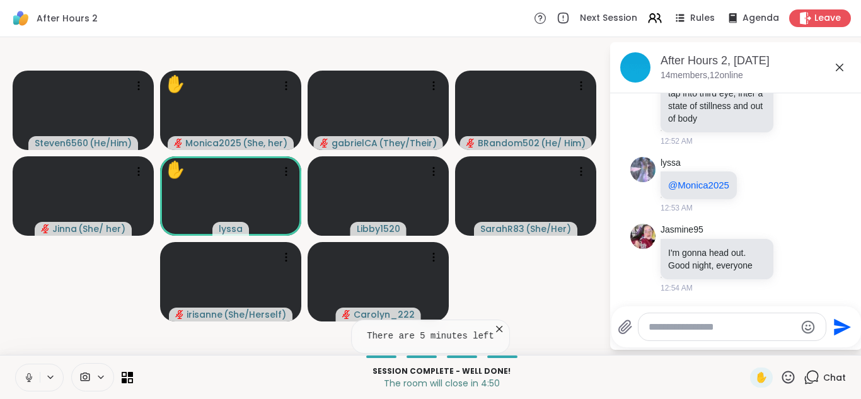
click at [698, 328] on textarea "Type your message" at bounding box center [722, 327] width 147 height 13
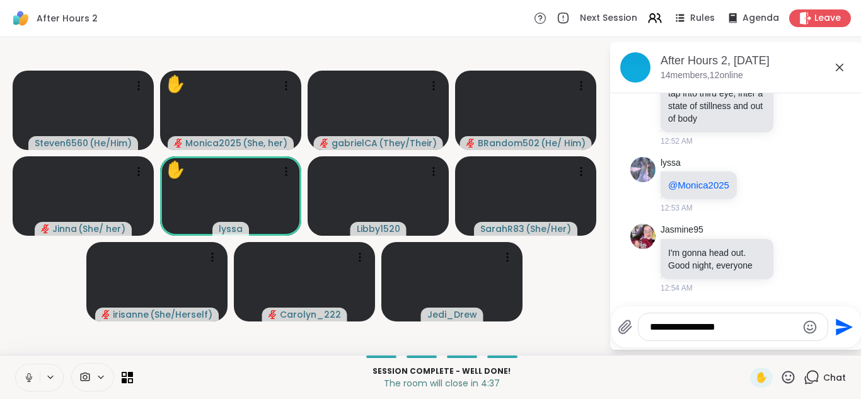
type textarea "**********"
click at [846, 337] on icon "Send" at bounding box center [843, 327] width 20 height 20
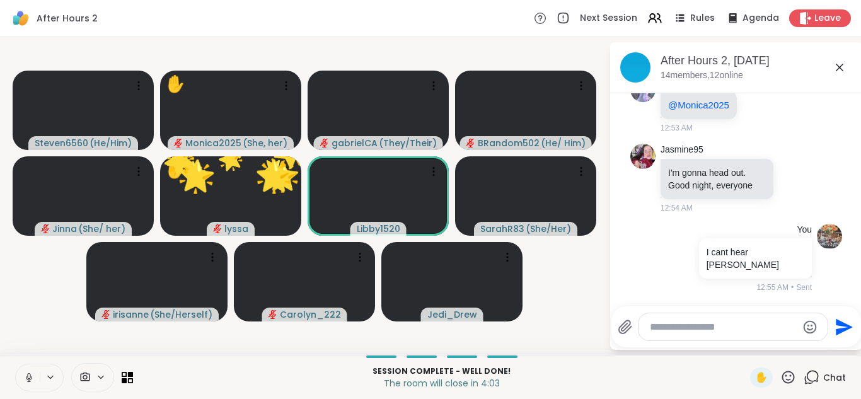
scroll to position [1696, 0]
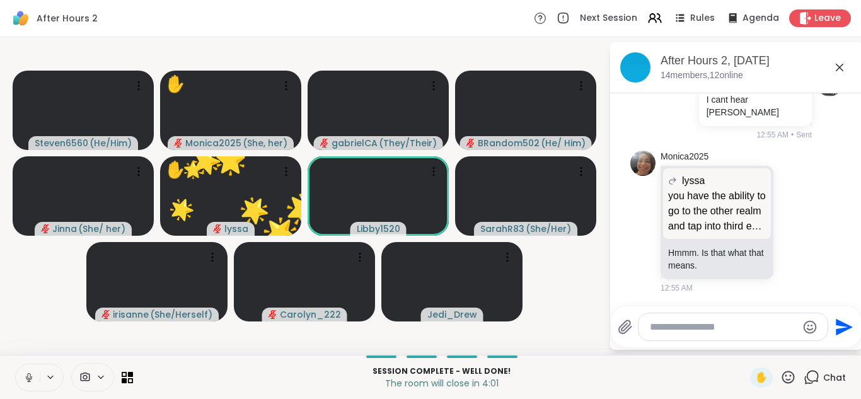
click at [32, 370] on button at bounding box center [28, 377] width 24 height 26
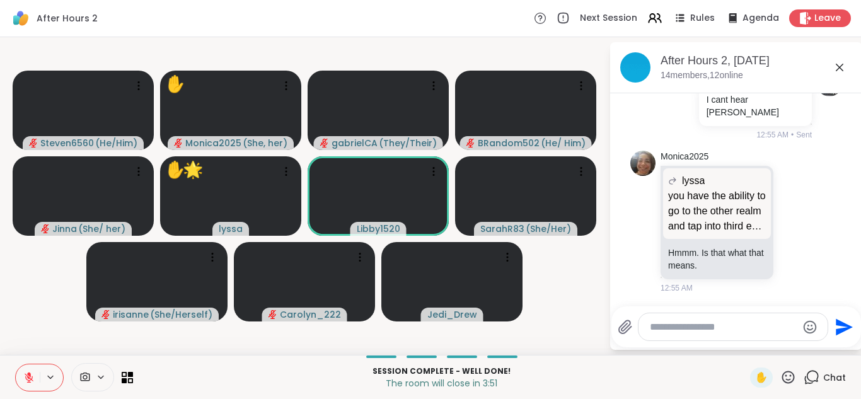
click at [32, 370] on button at bounding box center [28, 377] width 24 height 26
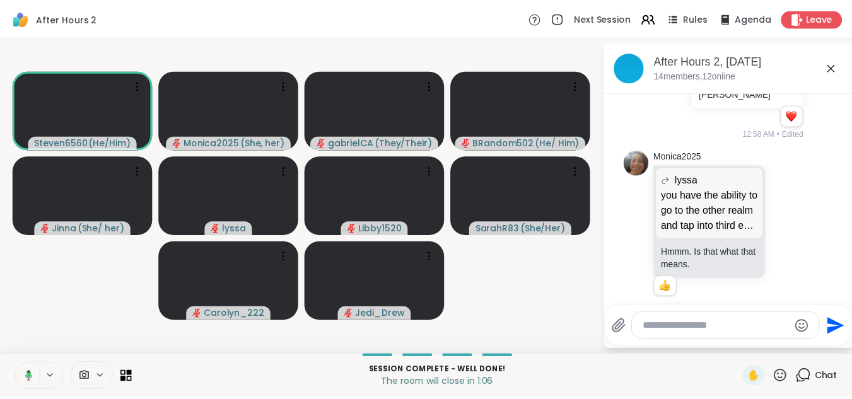
scroll to position [1732, 0]
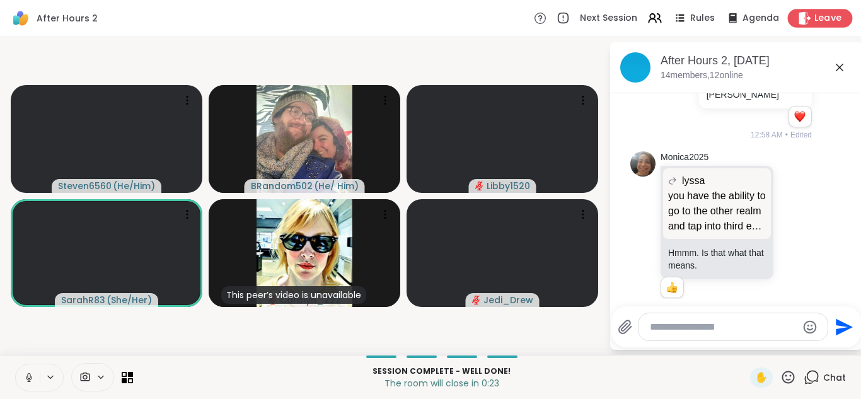
click at [815, 19] on span "Leave" at bounding box center [829, 18] width 28 height 13
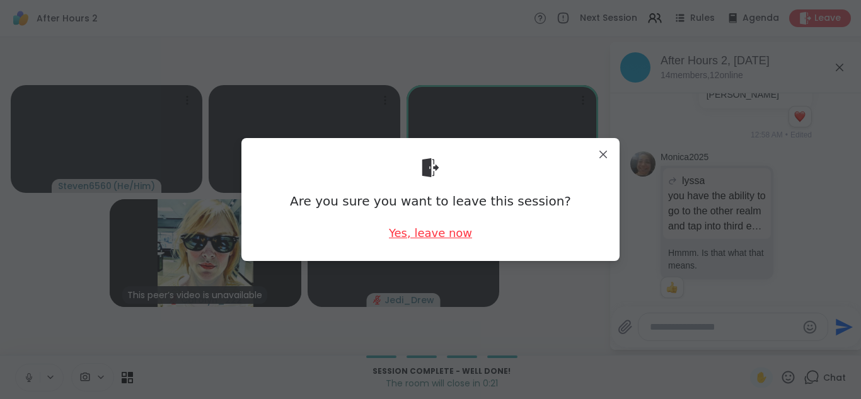
click at [396, 225] on div "Yes, leave now" at bounding box center [430, 233] width 83 height 16
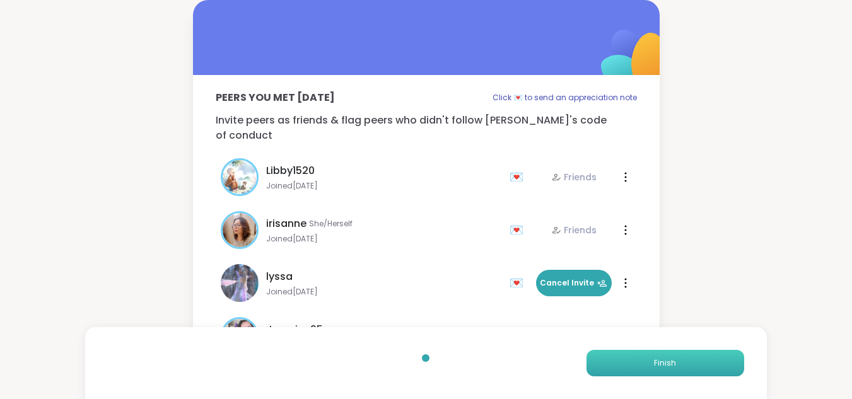
click at [658, 358] on span "Finish" at bounding box center [665, 363] width 22 height 11
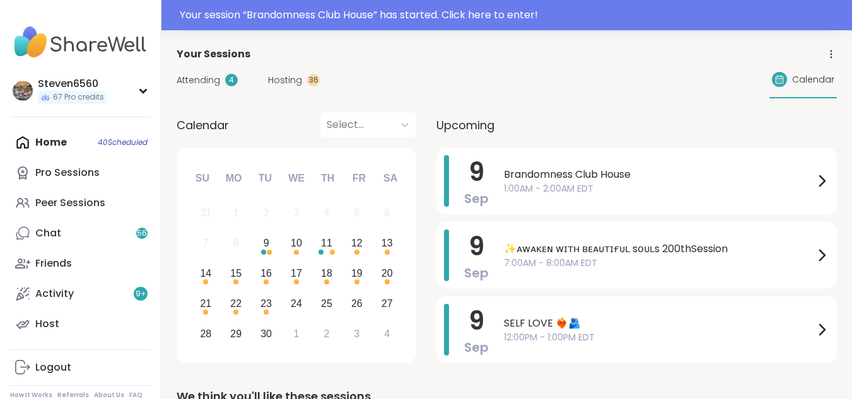
scroll to position [76, 0]
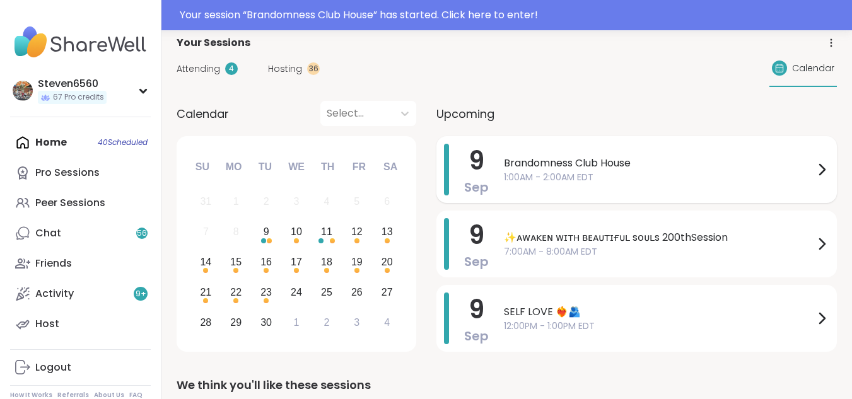
click at [604, 165] on span "Brandomness Club House" at bounding box center [659, 163] width 310 height 15
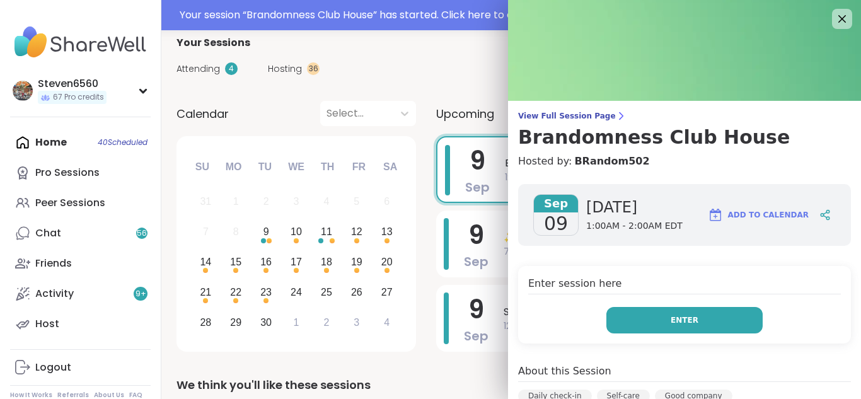
click at [671, 319] on span "Enter" at bounding box center [685, 320] width 28 height 11
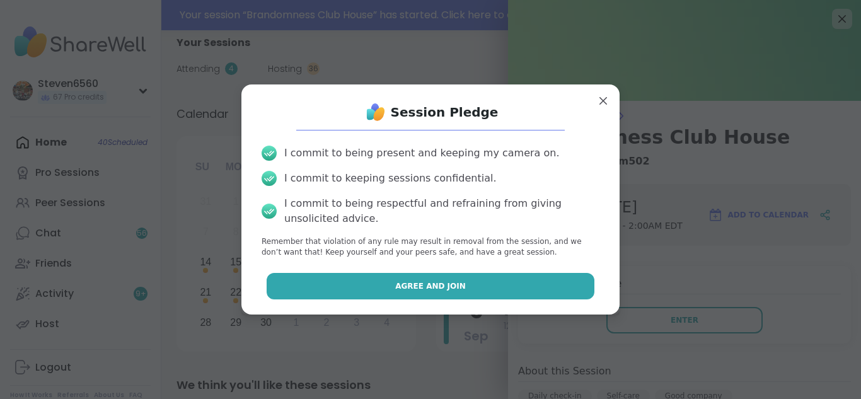
click at [481, 282] on button "Agree and Join" at bounding box center [431, 286] width 329 height 26
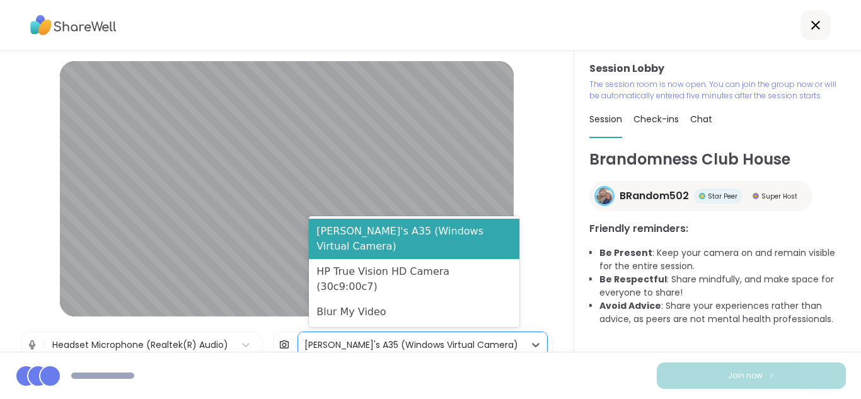
click at [338, 344] on div "[PERSON_NAME]'s A35 (Windows Virtual Camera)" at bounding box center [412, 345] width 214 height 13
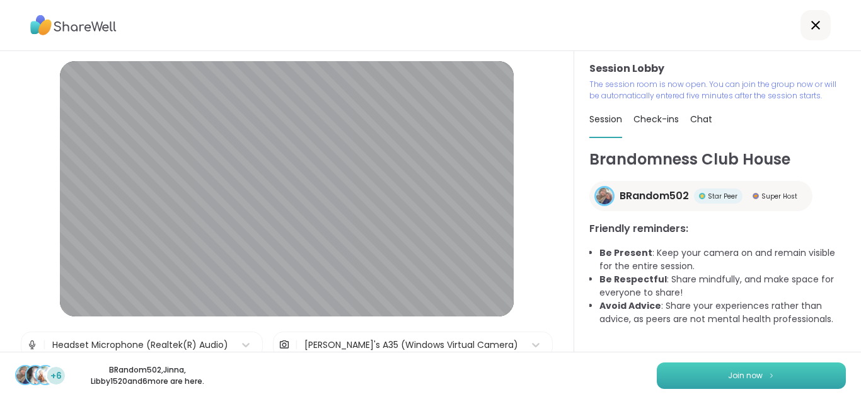
click at [697, 372] on button "Join now" at bounding box center [751, 376] width 189 height 26
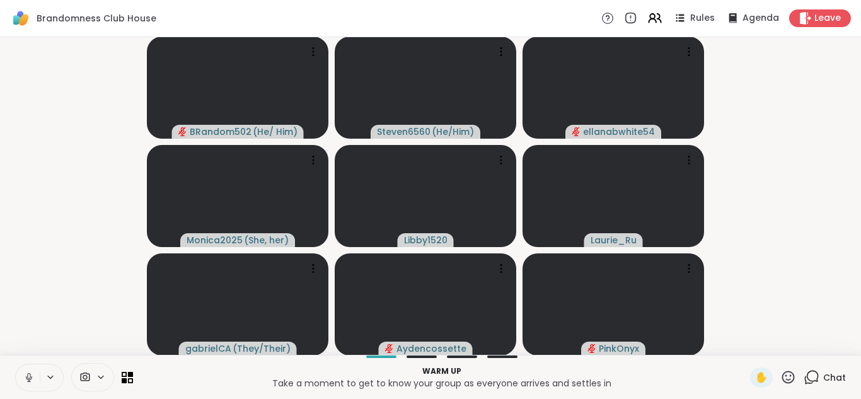
click at [101, 374] on icon at bounding box center [101, 377] width 10 height 11
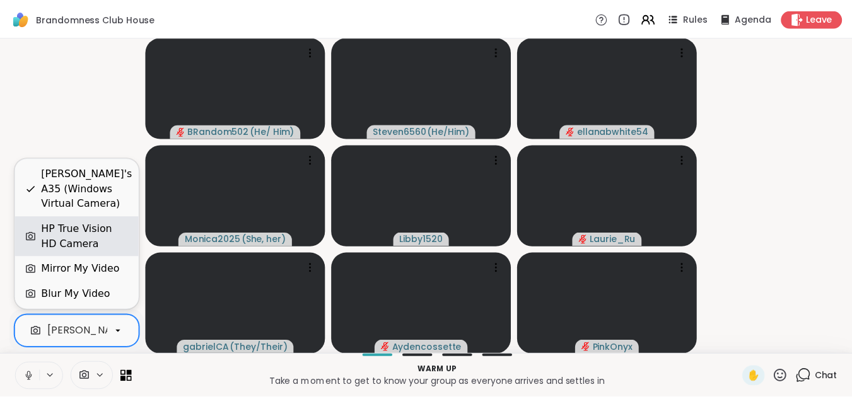
scroll to position [0, 120]
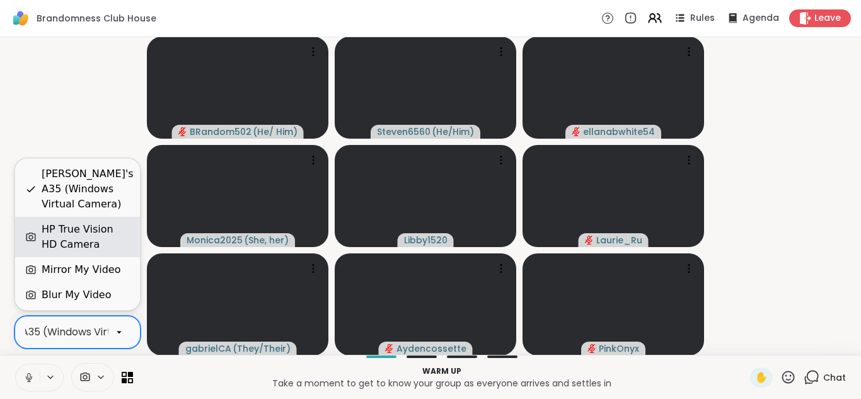
click at [78, 230] on div "HP True Vision HD Camera" at bounding box center [86, 237] width 88 height 30
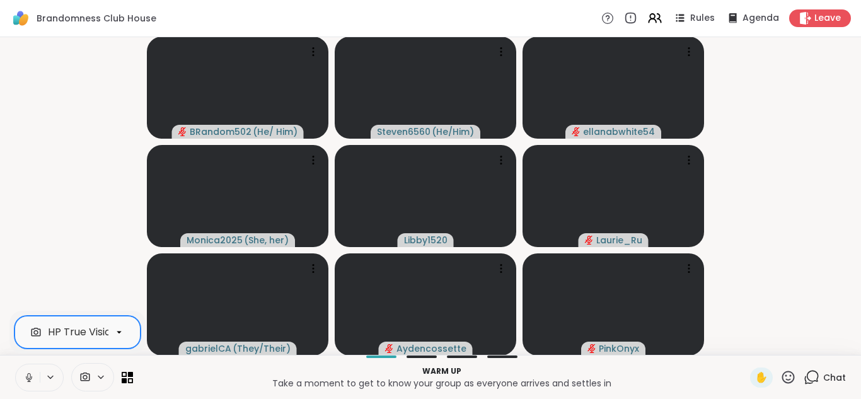
click at [824, 375] on span "Chat" at bounding box center [835, 377] width 23 height 13
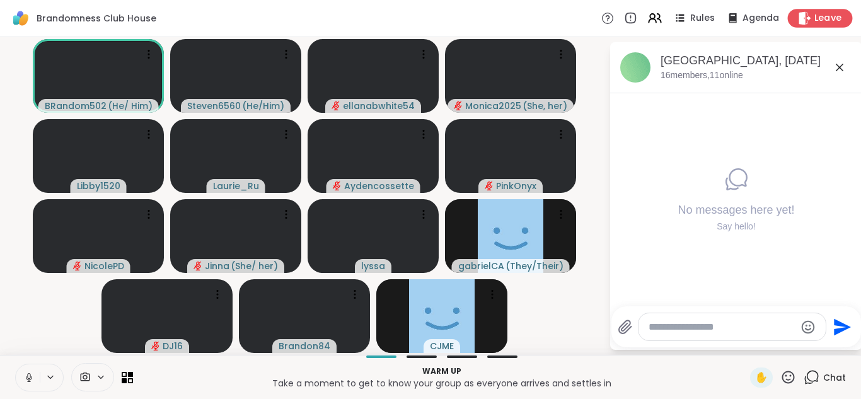
click at [801, 20] on icon at bounding box center [804, 17] width 13 height 13
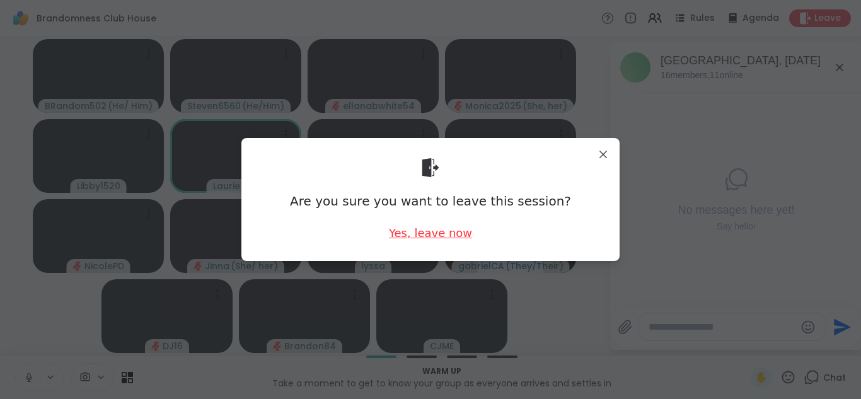
click at [438, 230] on div "Yes, leave now" at bounding box center [430, 233] width 83 height 16
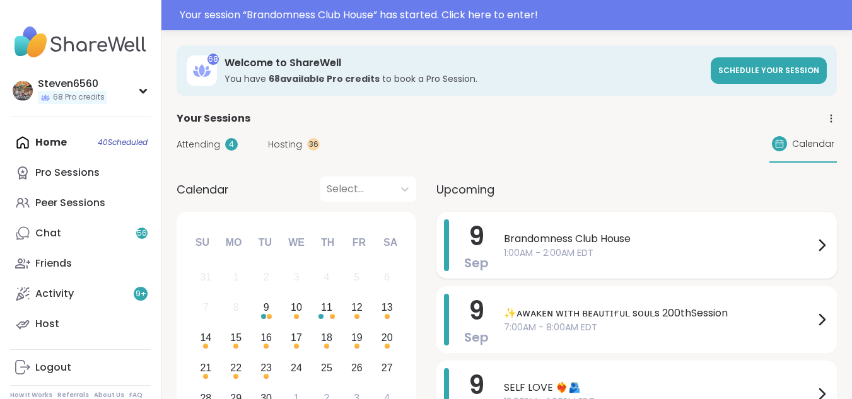
click at [672, 255] on span "1:00AM - 2:00AM EDT" at bounding box center [659, 253] width 310 height 13
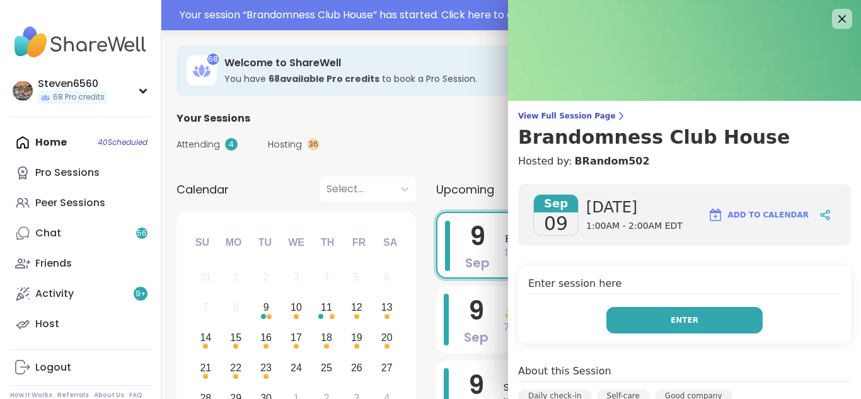
click at [673, 317] on span "Enter" at bounding box center [685, 320] width 28 height 11
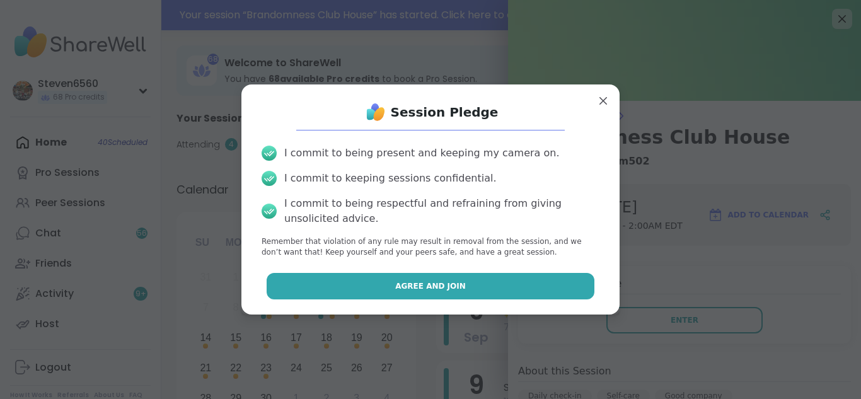
click at [556, 276] on button "Agree and Join" at bounding box center [431, 286] width 329 height 26
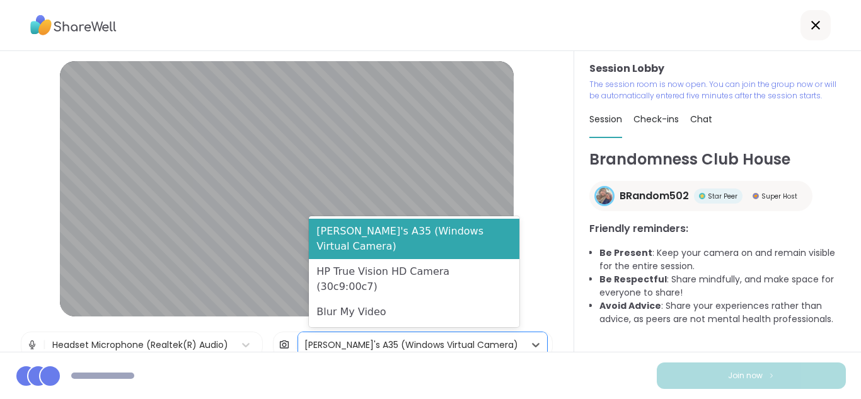
click at [450, 341] on div "[PERSON_NAME]'s A35 (Windows Virtual Camera)" at bounding box center [412, 345] width 214 height 13
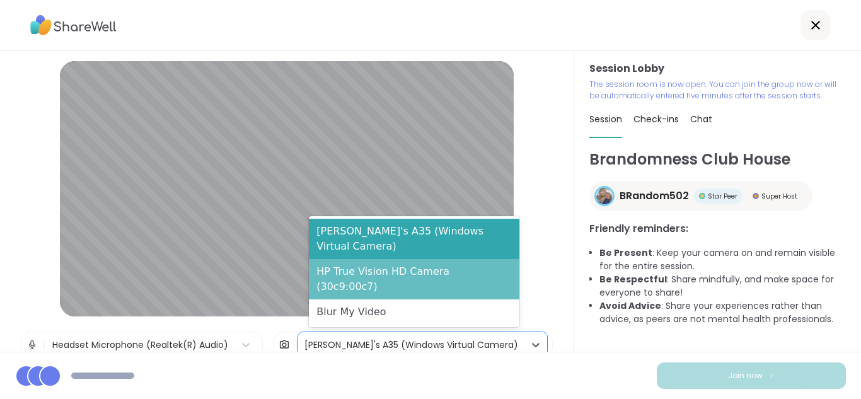
click at [450, 292] on div "HP True Vision HD Camera (30c9:00c7)" at bounding box center [414, 279] width 211 height 40
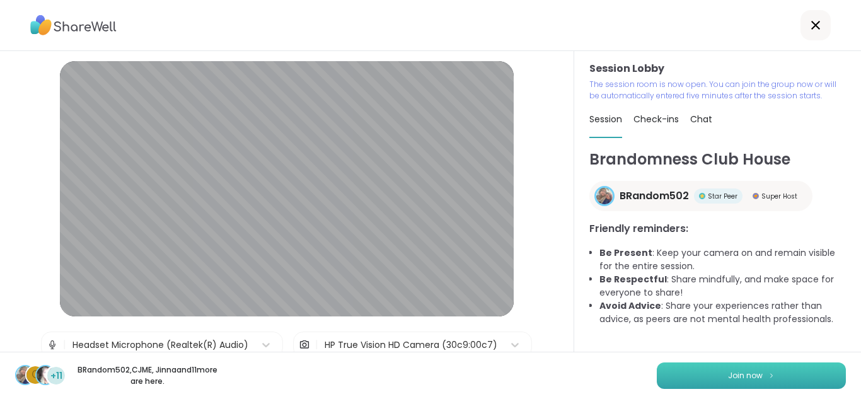
click at [680, 367] on button "Join now" at bounding box center [751, 376] width 189 height 26
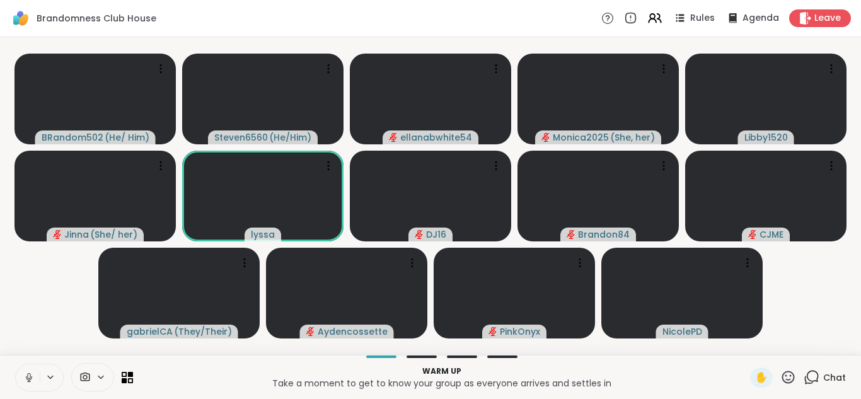
click at [804, 374] on icon at bounding box center [812, 378] width 16 height 16
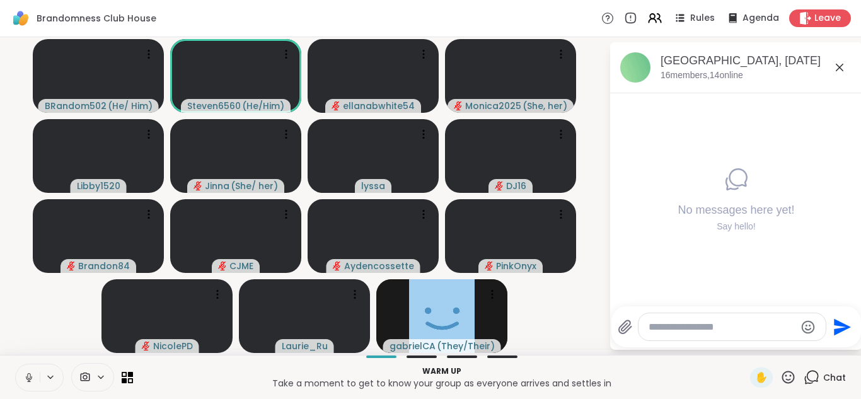
click at [747, 366] on div "Warm up Take a moment to get to know your group as everyone arrives and settles…" at bounding box center [430, 377] width 861 height 44
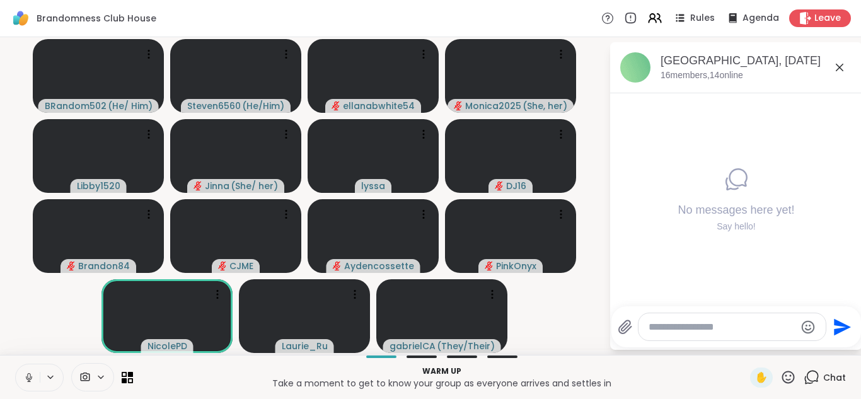
click at [747, 366] on div "Warm up Take a moment to get to know your group as everyone arrives and settles…" at bounding box center [430, 377] width 861 height 44
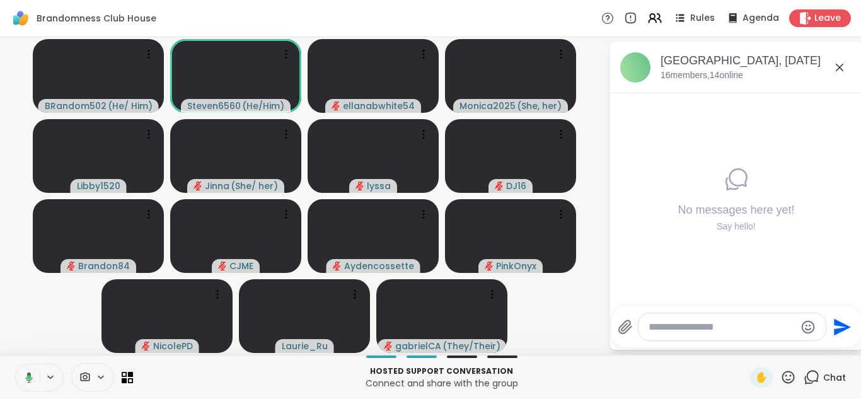
click at [29, 377] on icon at bounding box center [29, 377] width 4 height 4
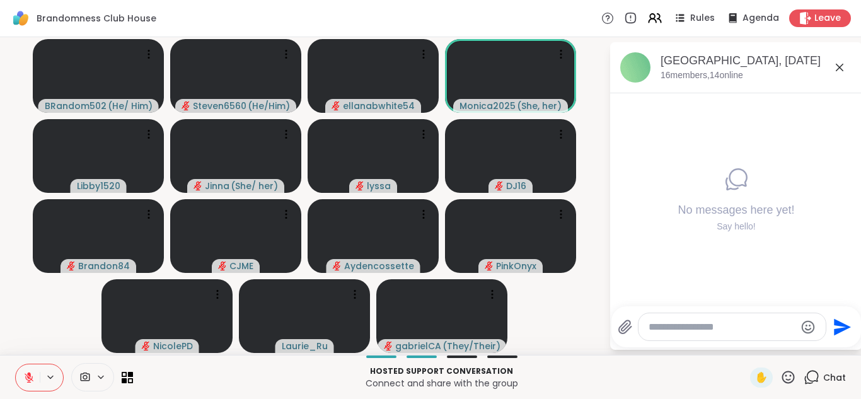
click at [29, 377] on icon at bounding box center [29, 377] width 9 height 9
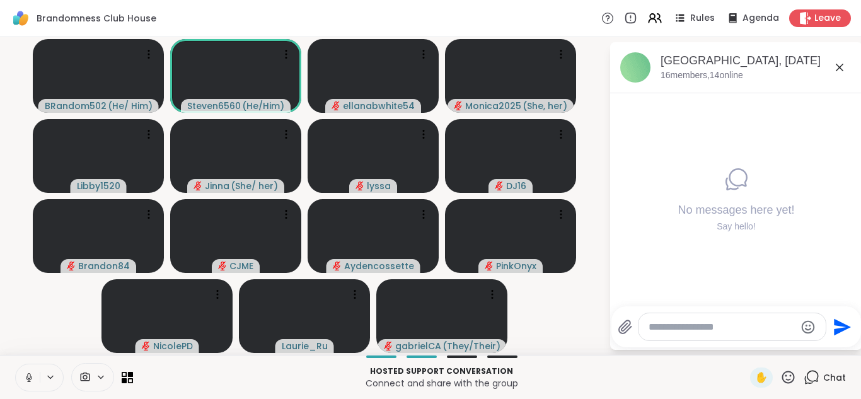
click at [829, 381] on span "Chat" at bounding box center [835, 377] width 23 height 13
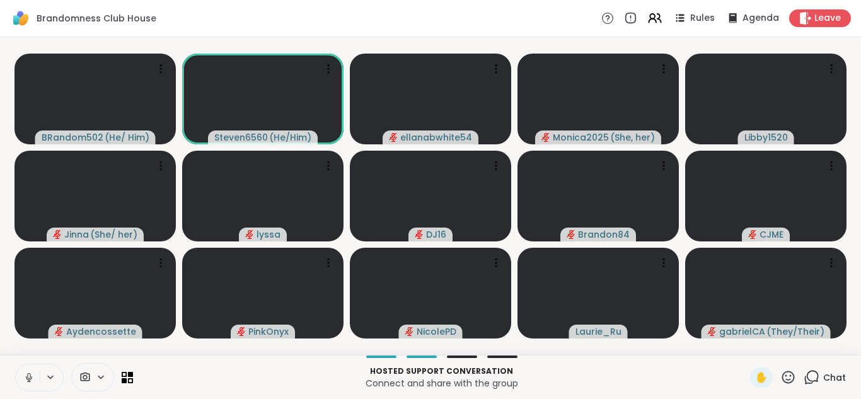
click at [834, 375] on span "Chat" at bounding box center [835, 377] width 23 height 13
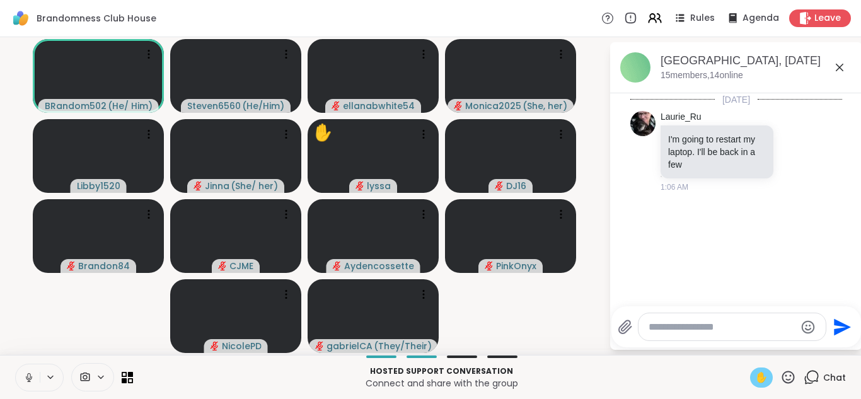
click at [755, 374] on span "✋" at bounding box center [761, 377] width 13 height 15
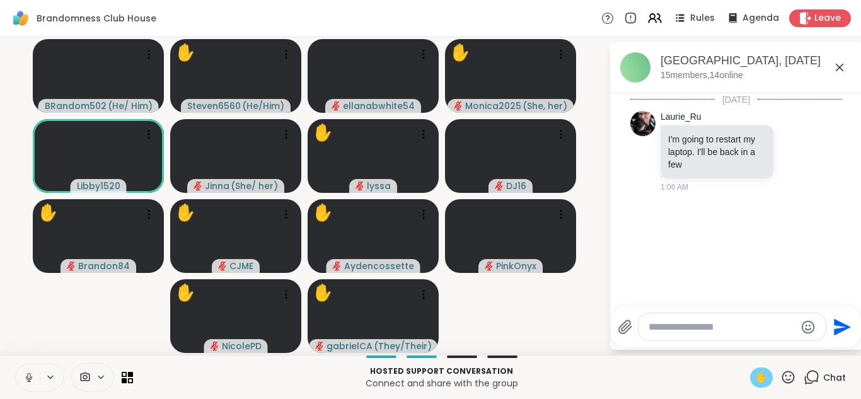
click at [103, 377] on icon at bounding box center [100, 377] width 5 height 3
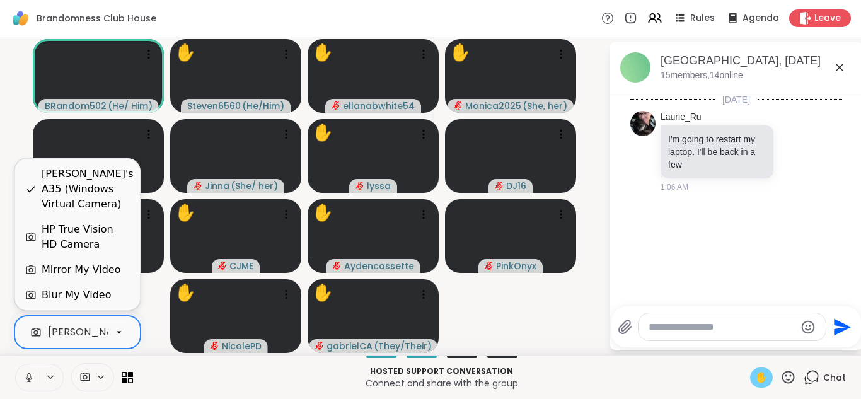
scroll to position [0, 120]
click at [115, 335] on icon at bounding box center [119, 332] width 11 height 11
click at [100, 229] on div "HP True Vision HD Camera" at bounding box center [86, 237] width 88 height 30
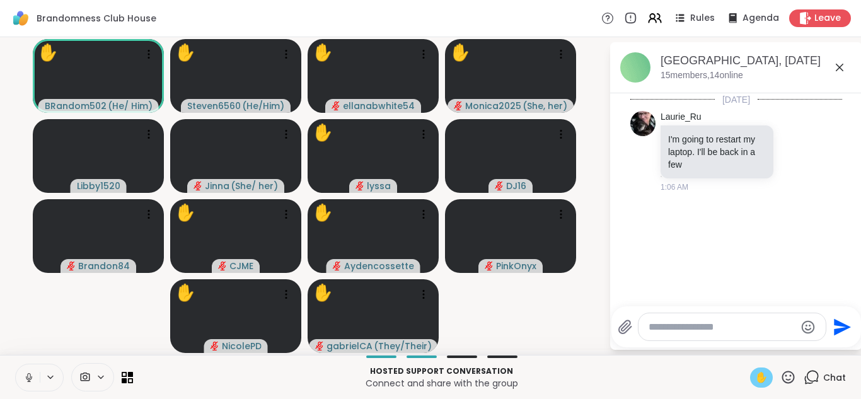
click at [755, 381] on span "✋" at bounding box center [761, 377] width 13 height 15
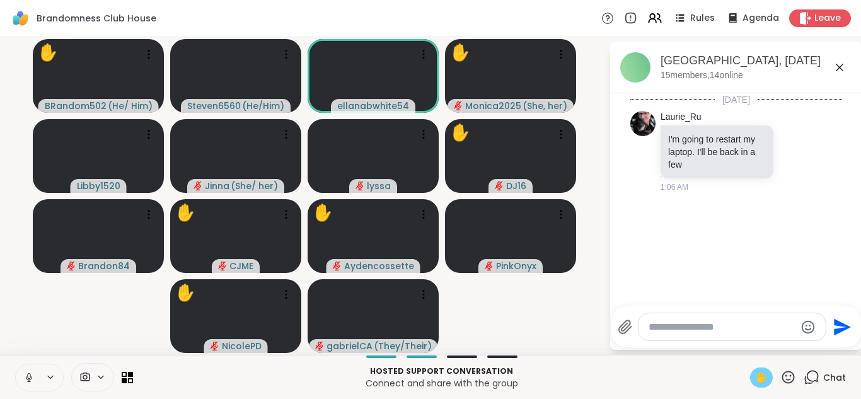
click at [755, 382] on span "✋" at bounding box center [761, 377] width 13 height 15
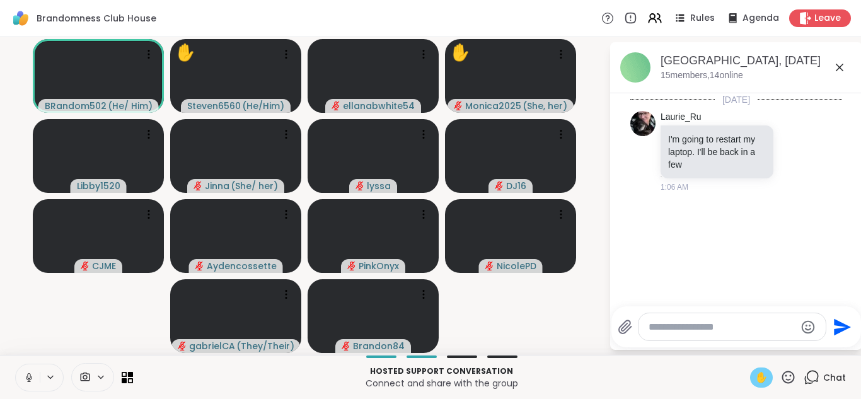
click at [755, 382] on span "✋" at bounding box center [761, 377] width 13 height 15
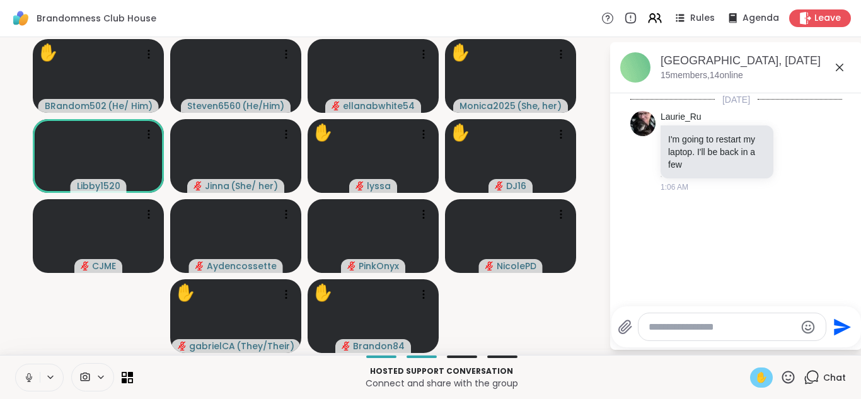
click at [757, 373] on span "✋" at bounding box center [761, 377] width 13 height 15
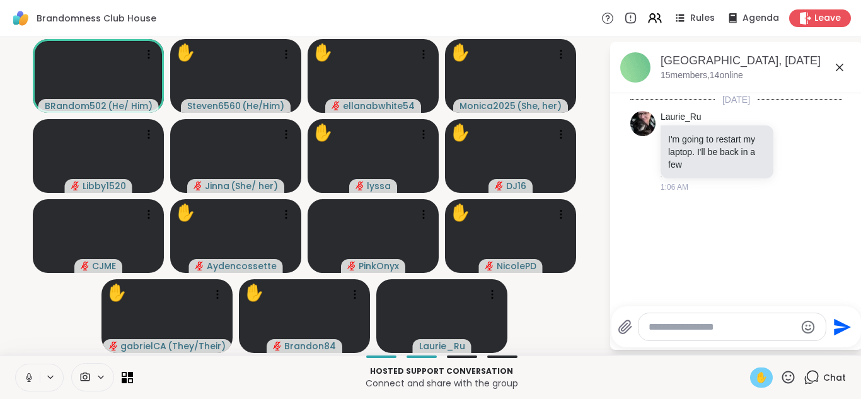
click at [757, 373] on span "✋" at bounding box center [761, 377] width 13 height 15
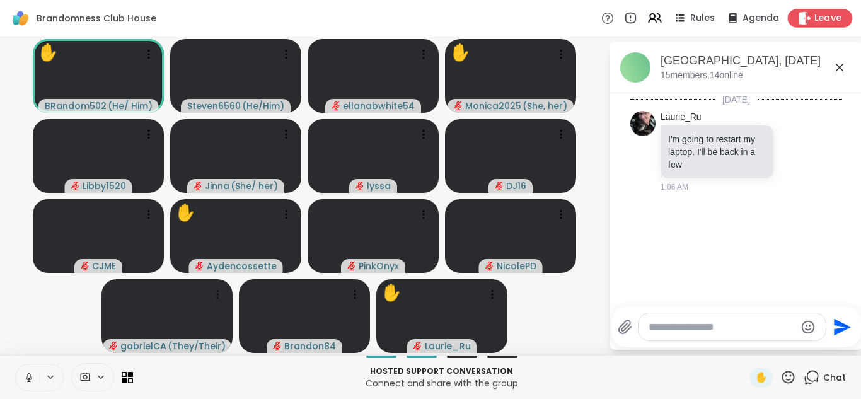
click at [823, 15] on span "Leave" at bounding box center [829, 18] width 28 height 13
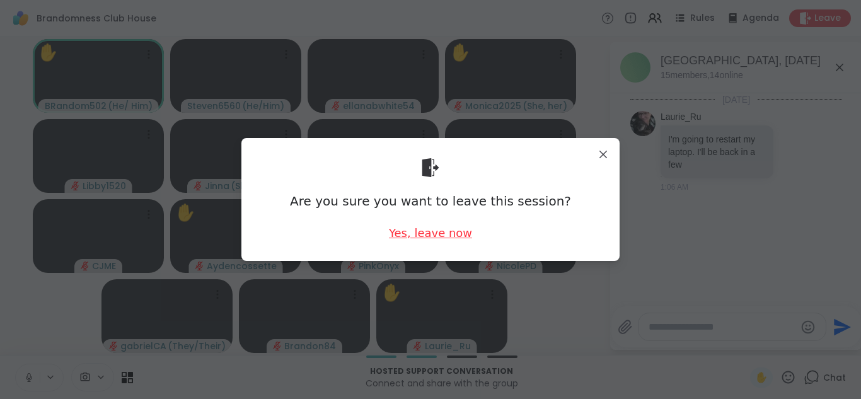
click at [443, 227] on div "Yes, leave now" at bounding box center [430, 233] width 83 height 16
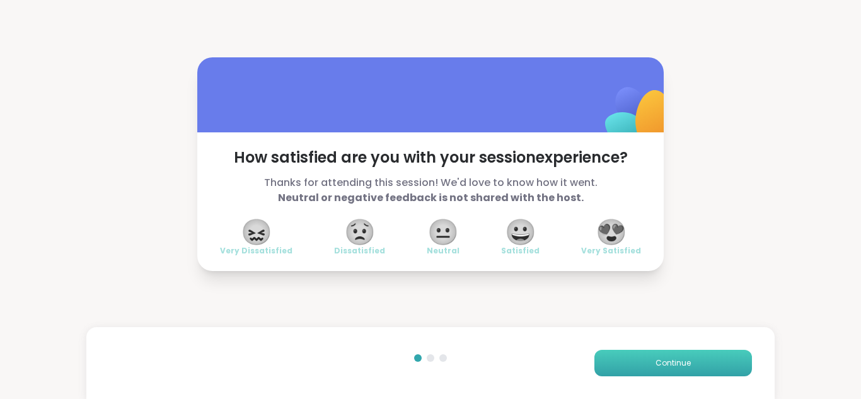
click at [667, 353] on button "Continue" at bounding box center [674, 363] width 158 height 26
